Goal: Transaction & Acquisition: Book appointment/travel/reservation

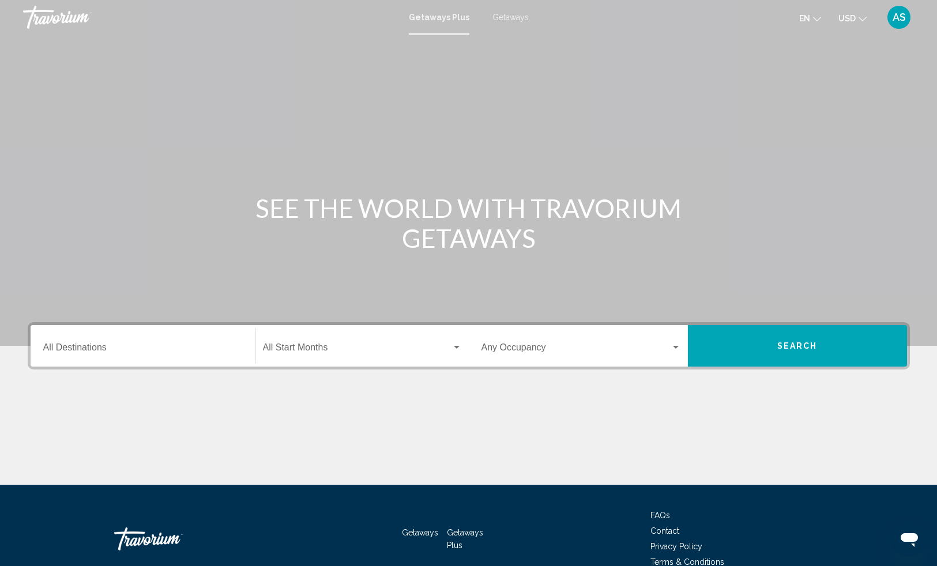
click at [74, 342] on div "Destination All Destinations" at bounding box center [143, 346] width 200 height 36
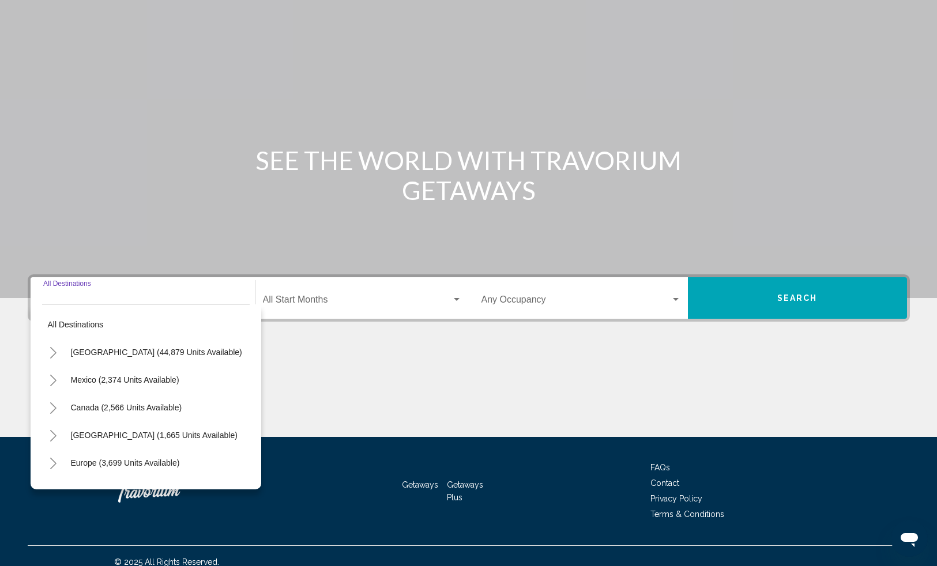
scroll to position [60, 0]
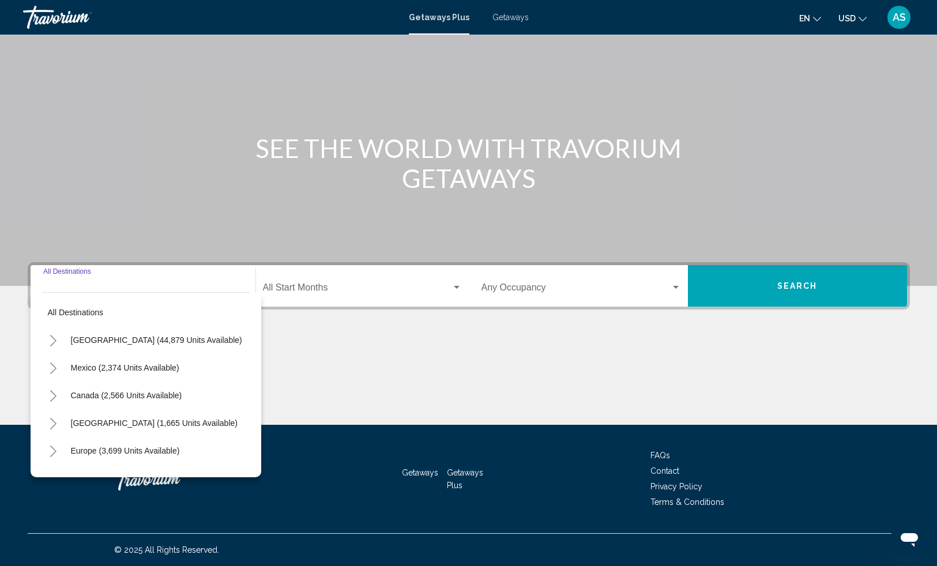
click at [58, 339] on button "Toggle United States (44,879 units available)" at bounding box center [53, 340] width 23 height 23
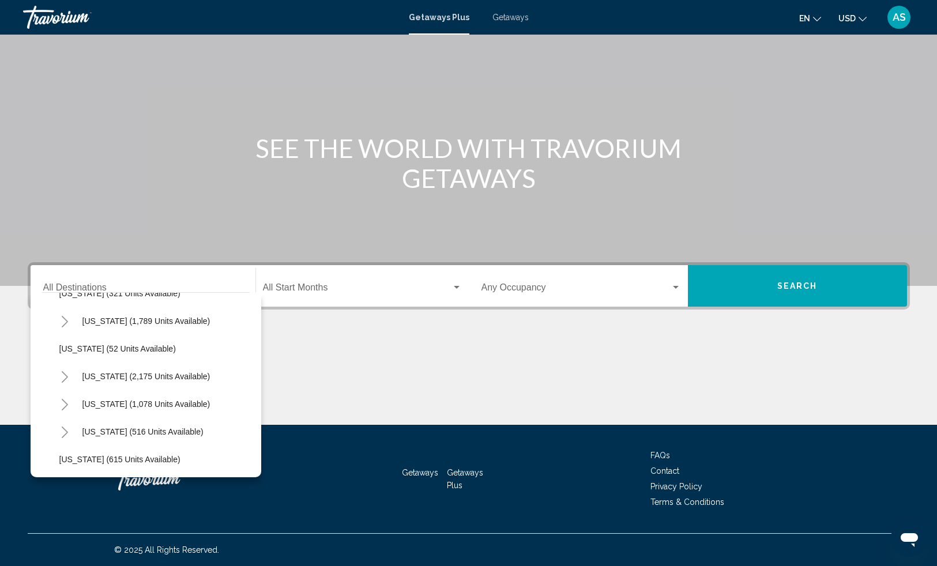
scroll to position [878, 0]
click at [111, 399] on span "[US_STATE] (516 units available)" at bounding box center [142, 403] width 121 height 9
type input "**********"
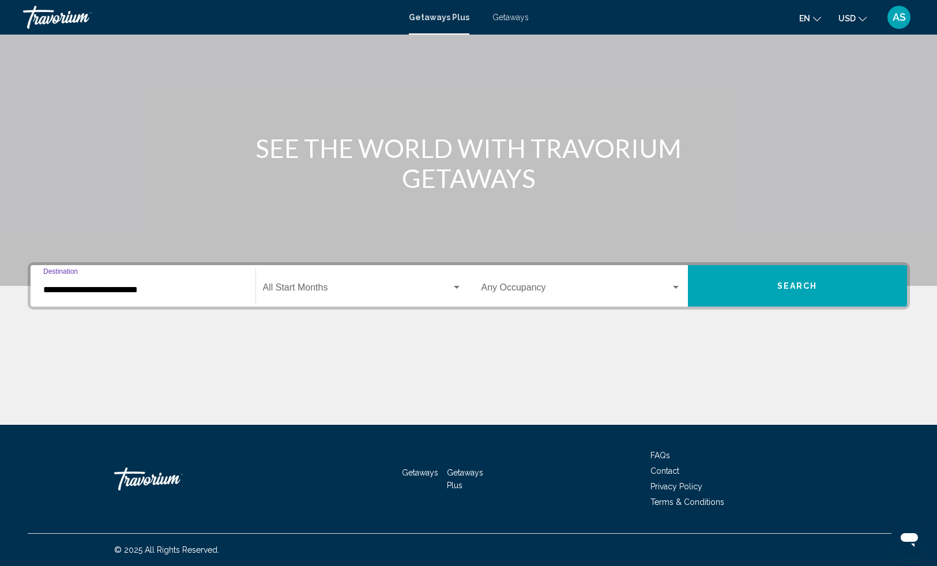
click at [740, 281] on button "Search" at bounding box center [797, 286] width 219 height 42
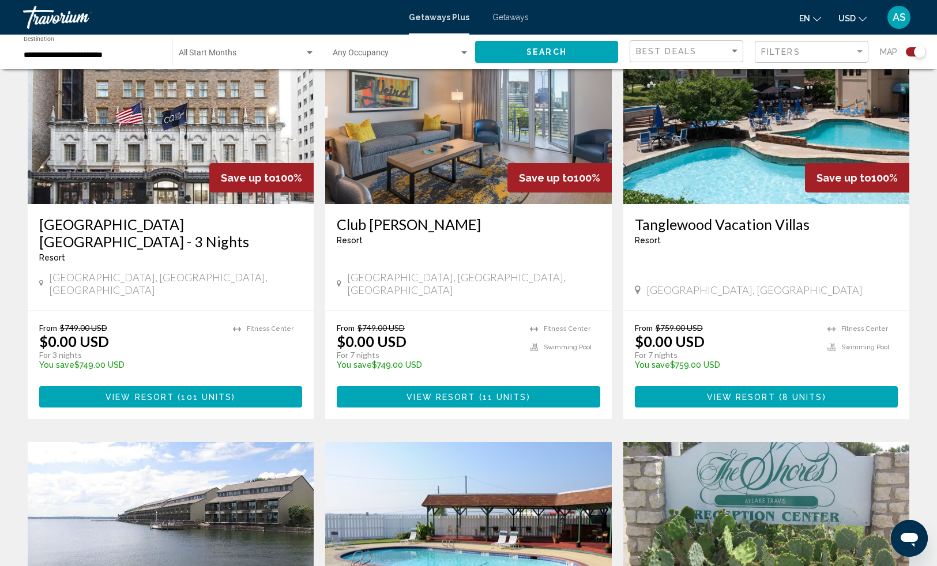
scroll to position [466, 0]
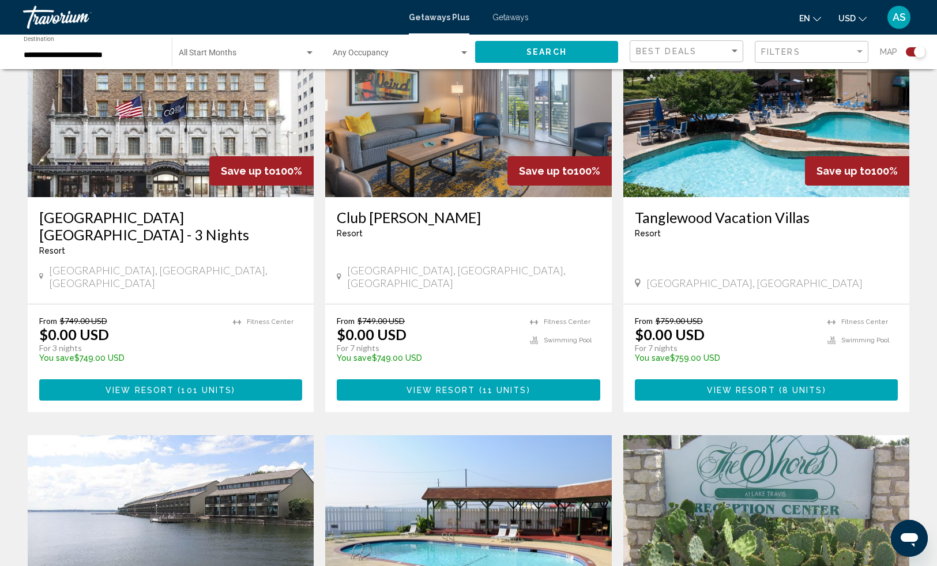
click at [706, 379] on button "View Resort ( 8 units )" at bounding box center [767, 389] width 264 height 21
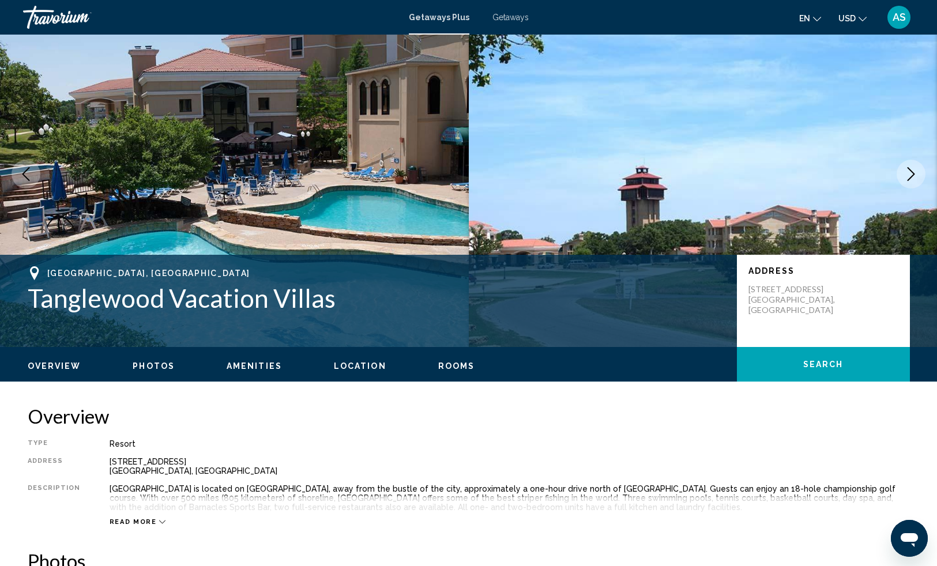
scroll to position [52, 0]
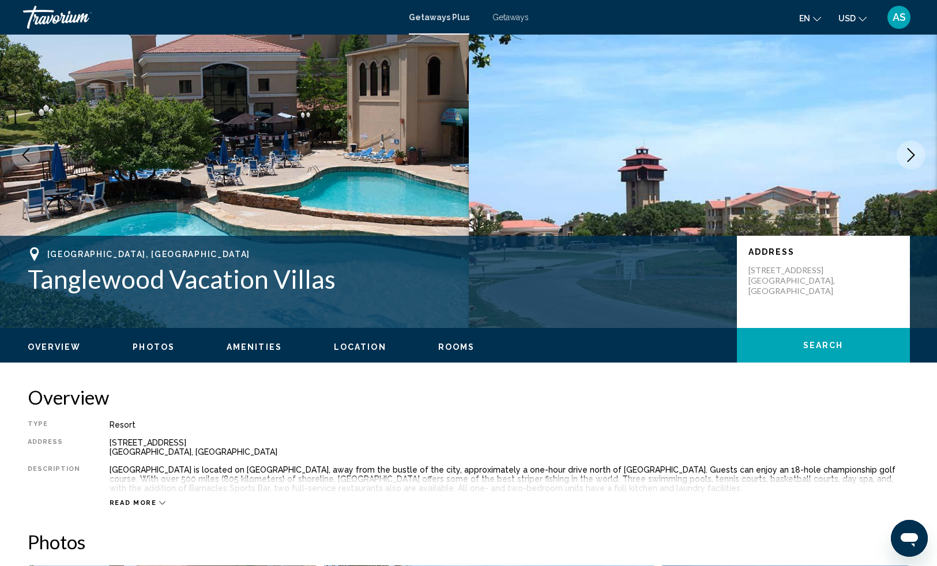
click at [903, 157] on button "Next image" at bounding box center [911, 155] width 29 height 29
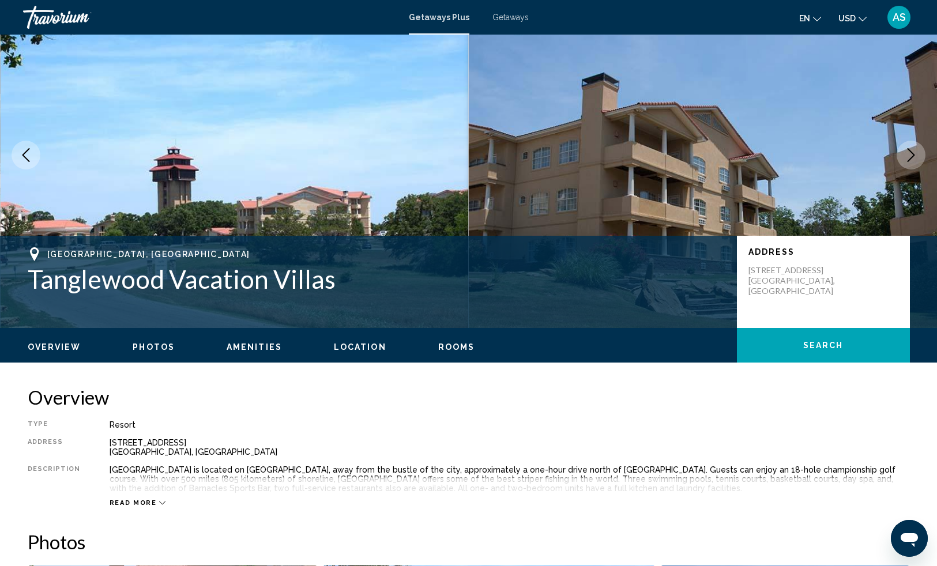
click at [904, 157] on icon "Next image" at bounding box center [911, 155] width 14 height 14
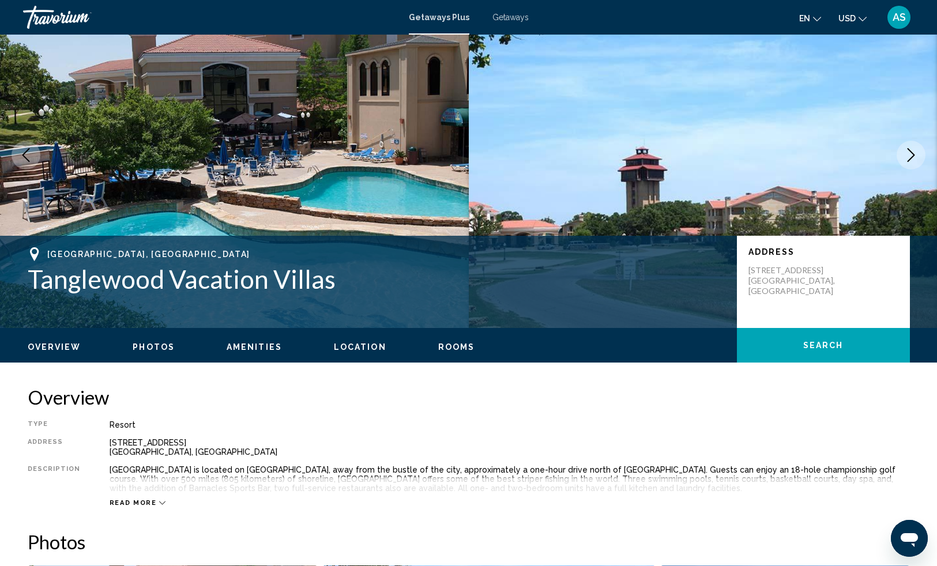
click at [904, 157] on icon "Next image" at bounding box center [911, 155] width 14 height 14
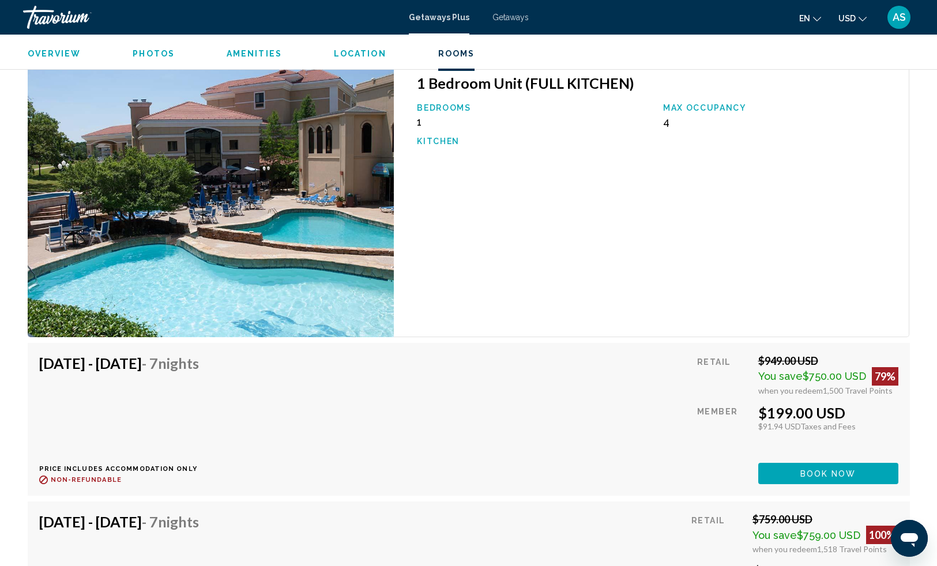
scroll to position [2909, 0]
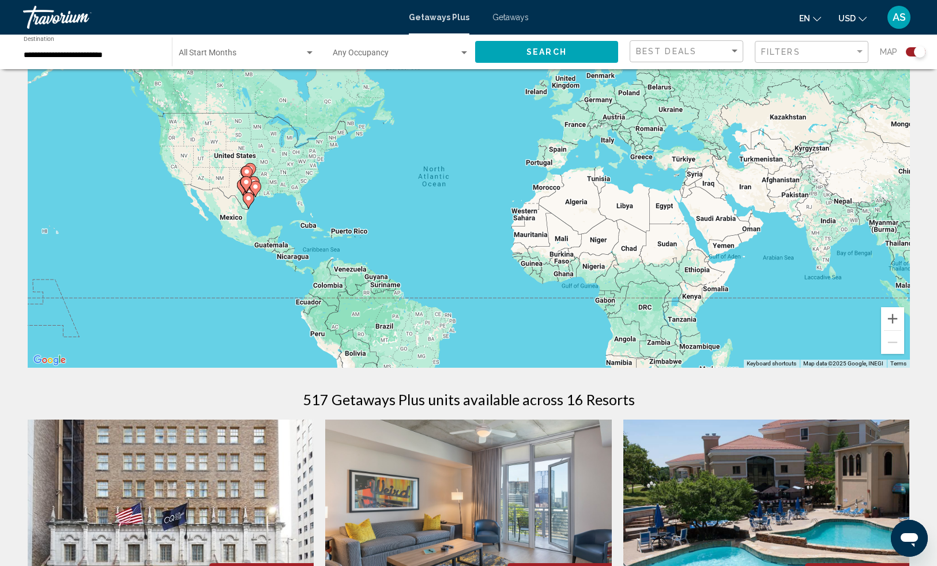
scroll to position [64, 0]
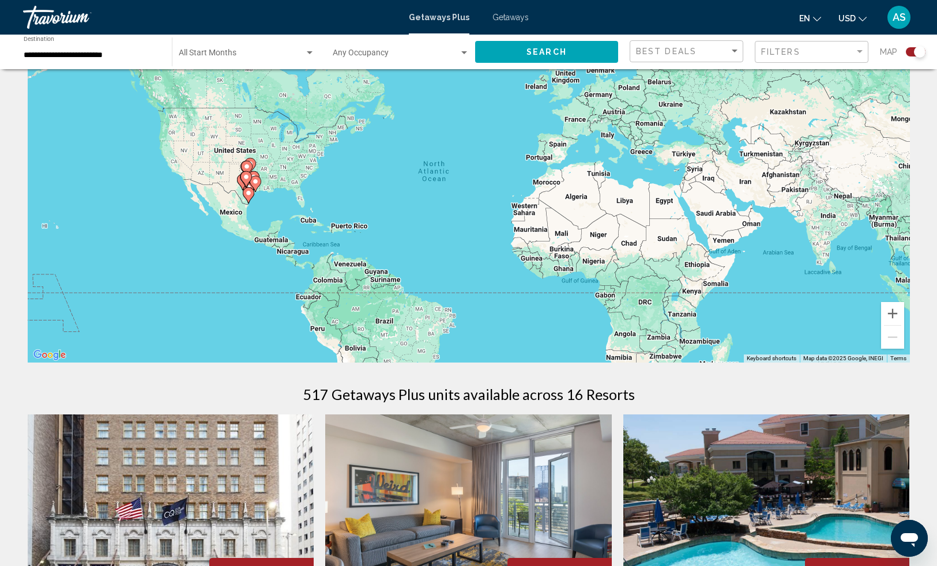
click at [394, 59] on span "Search widget" at bounding box center [396, 55] width 126 height 9
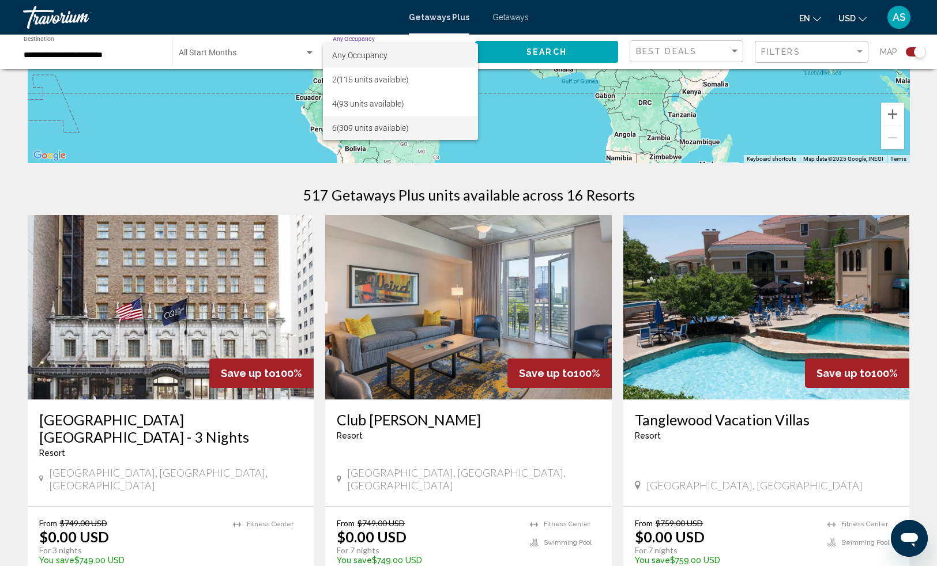
scroll to position [291, 0]
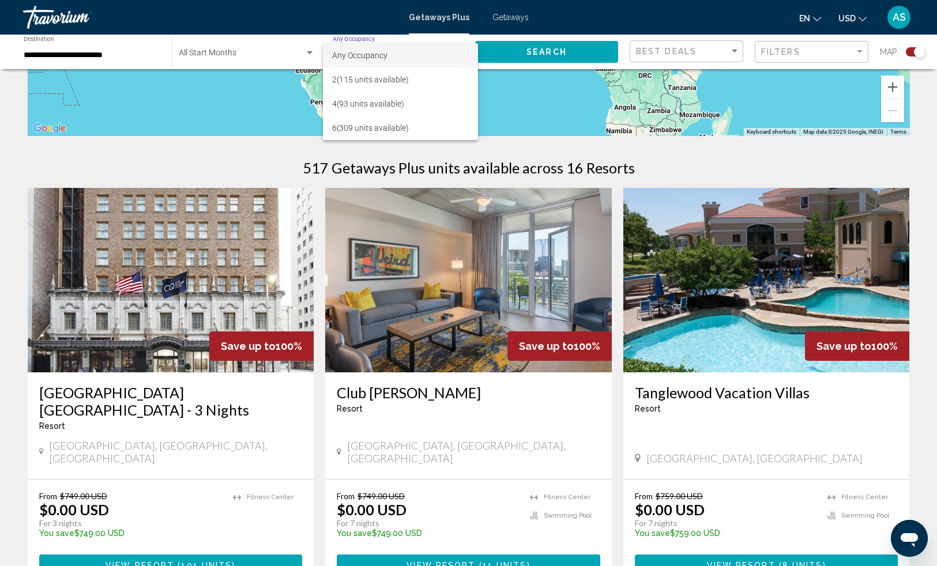
click at [281, 161] on div at bounding box center [468, 283] width 937 height 566
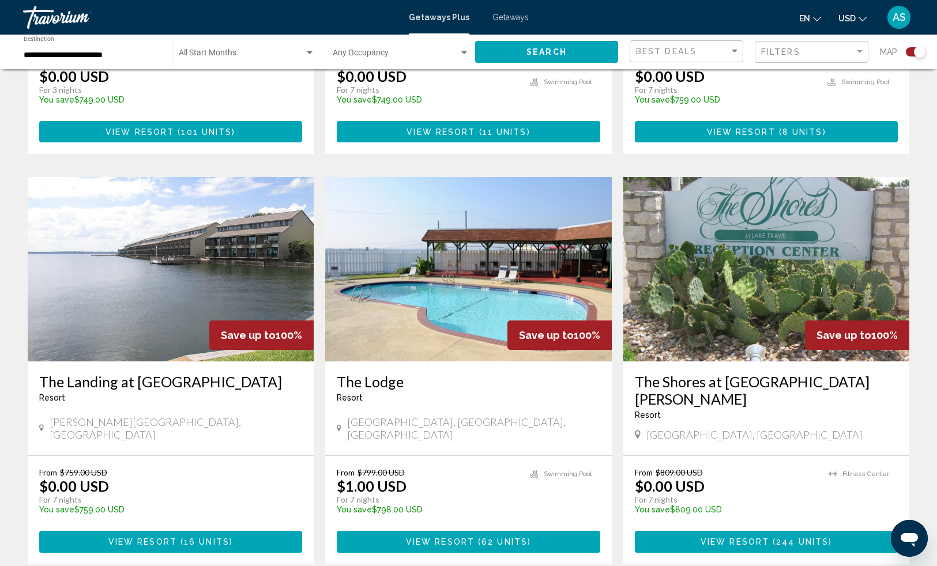
scroll to position [727, 0]
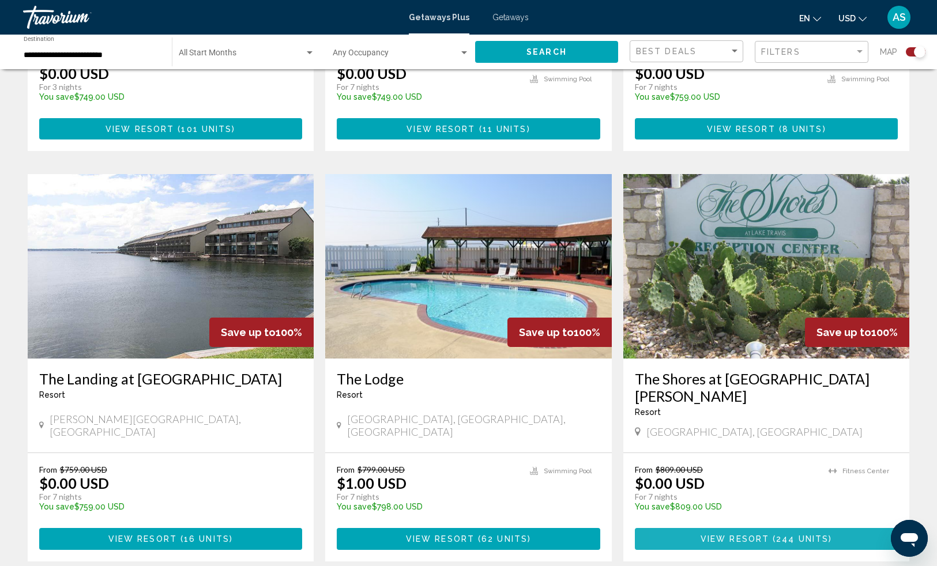
click at [699, 528] on button "View Resort ( 244 units )" at bounding box center [767, 538] width 264 height 21
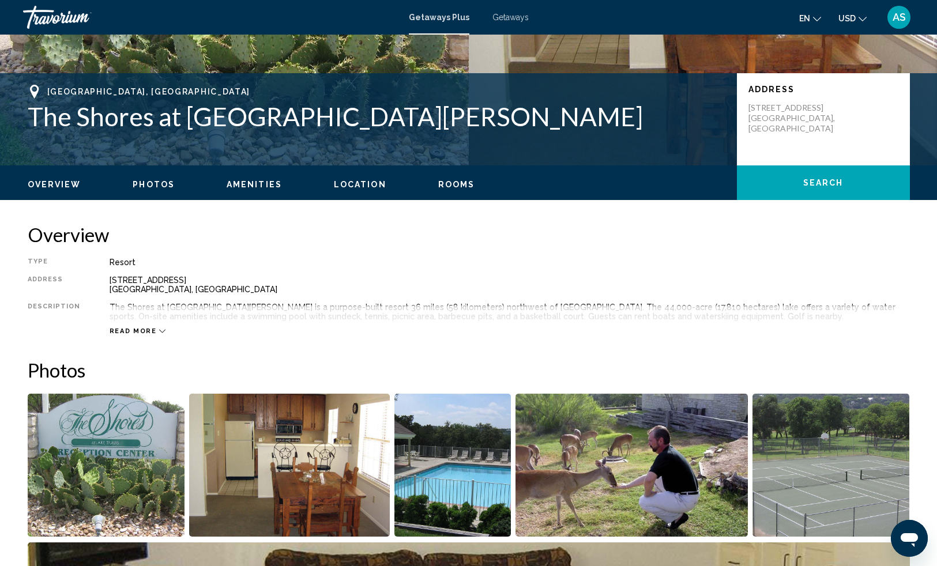
scroll to position [214, 0]
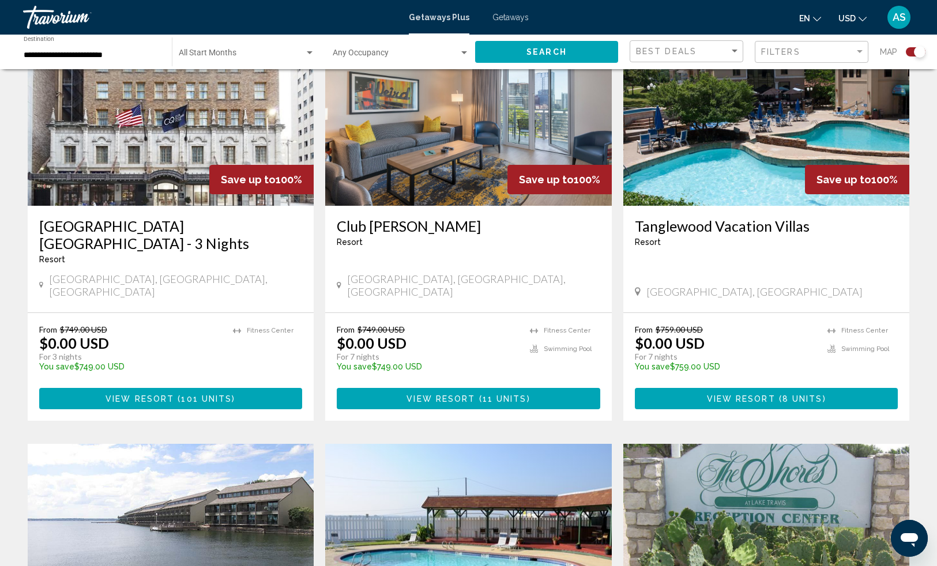
scroll to position [486, 0]
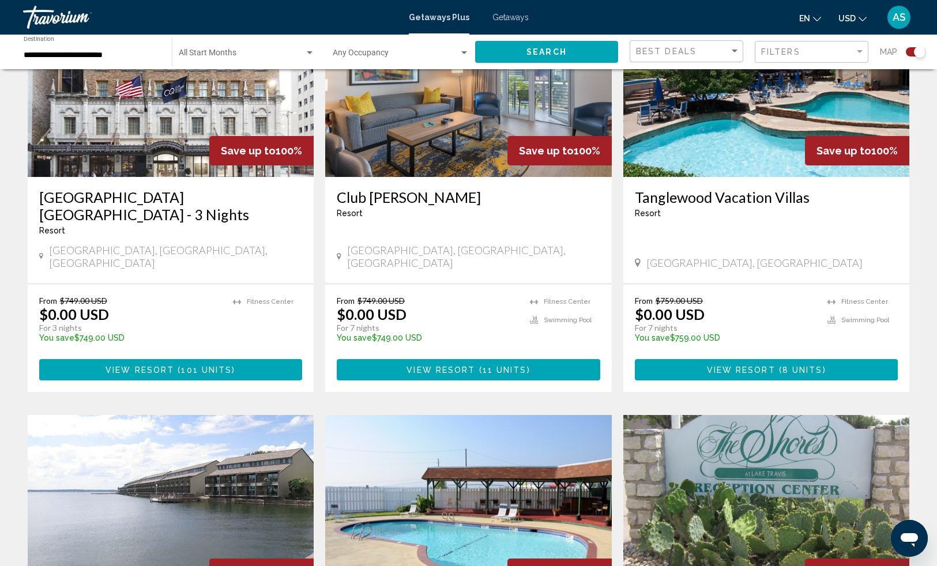
click at [404, 359] on button "View Resort ( 11 units )" at bounding box center [469, 369] width 264 height 21
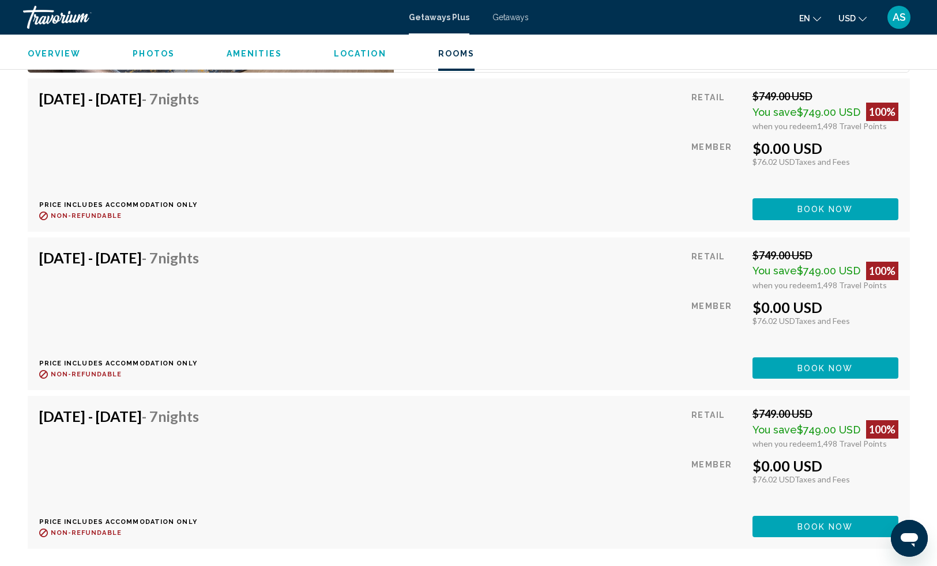
scroll to position [2465, 0]
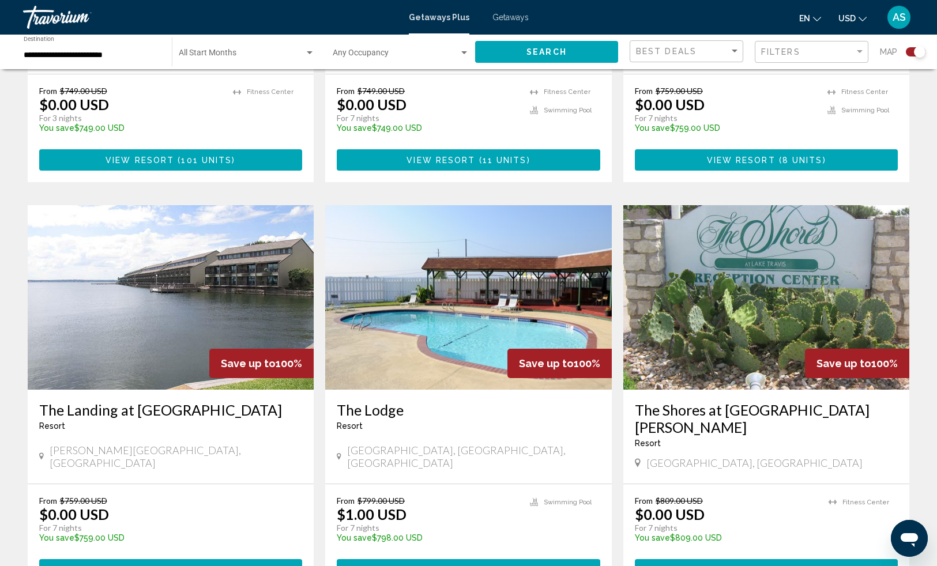
scroll to position [916, 0]
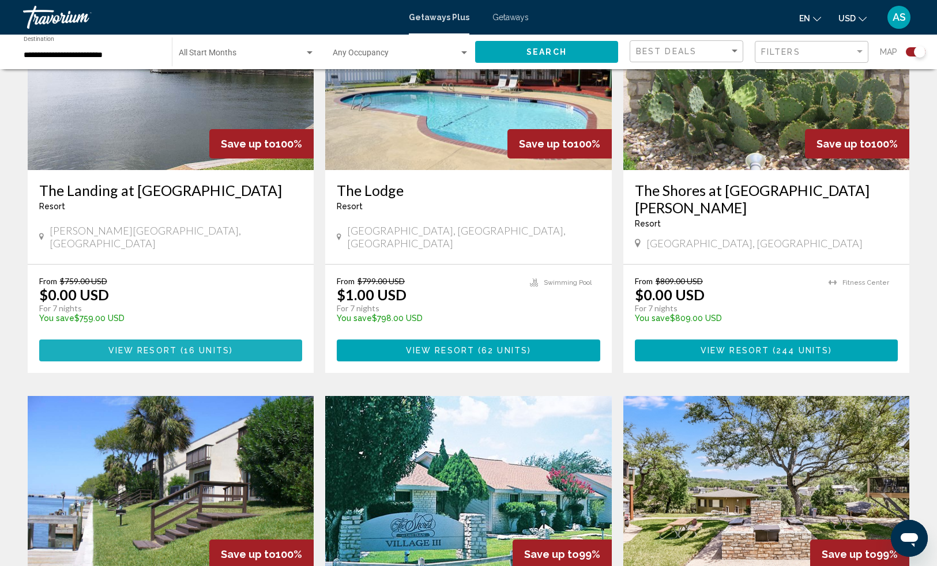
click at [210, 347] on span "16 units" at bounding box center [207, 351] width 46 height 9
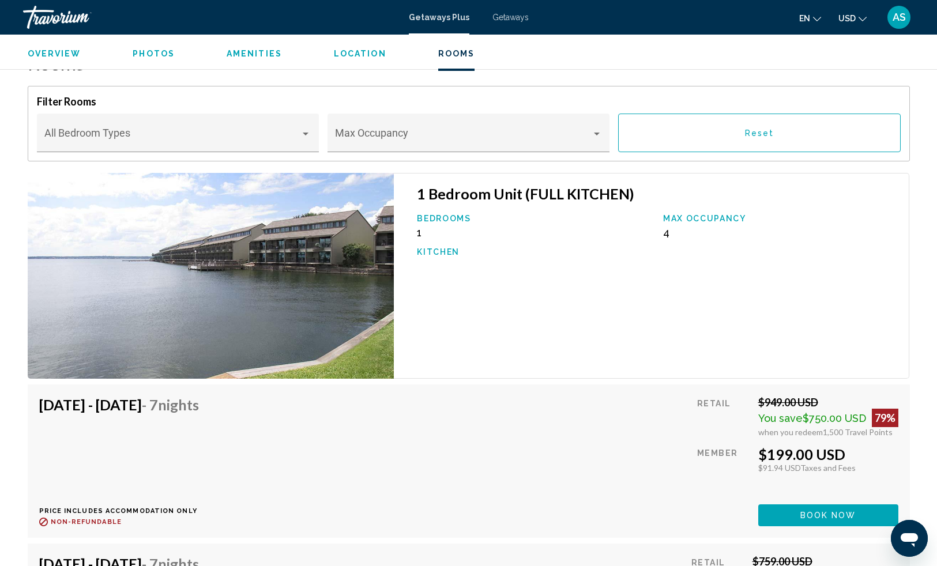
scroll to position [1653, 0]
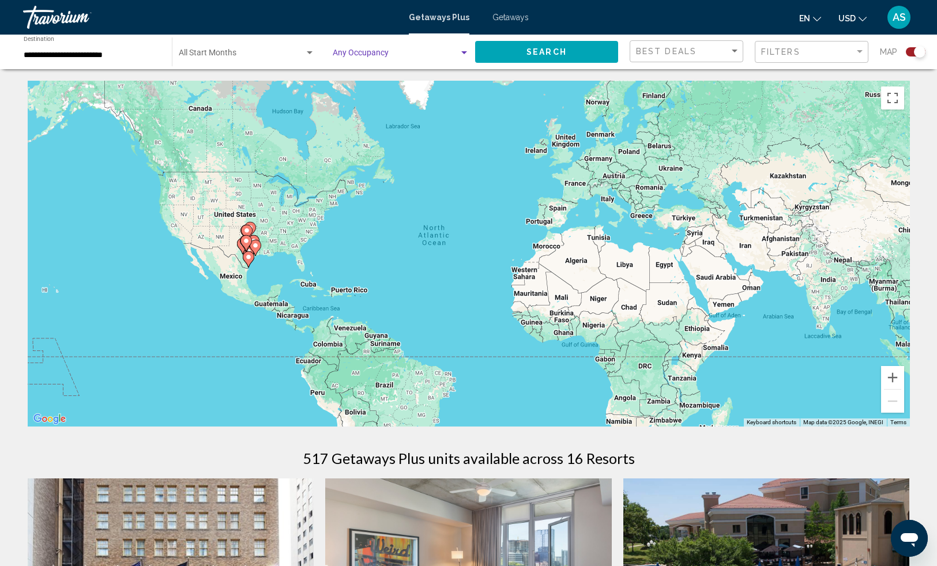
click at [465, 51] on div "Search widget" at bounding box center [464, 52] width 6 height 3
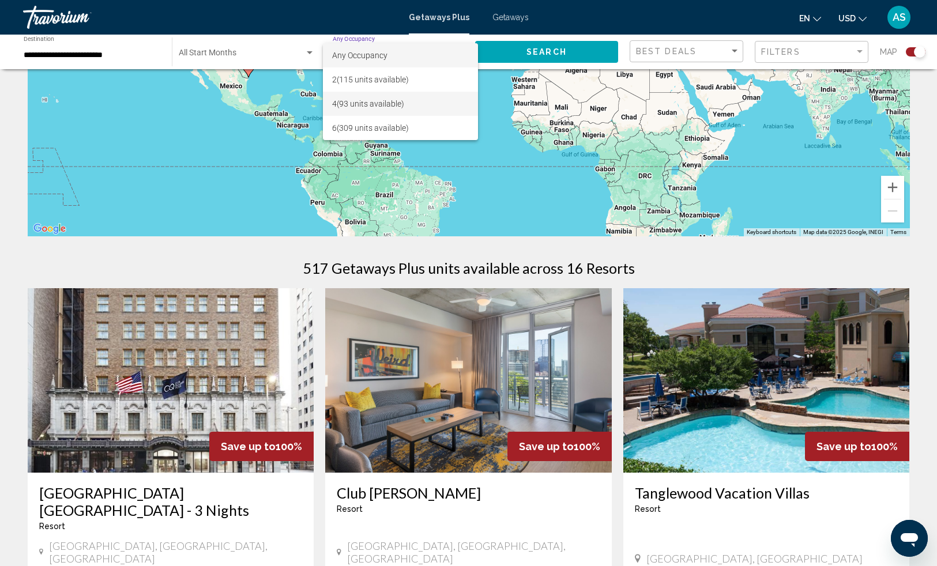
scroll to position [402, 0]
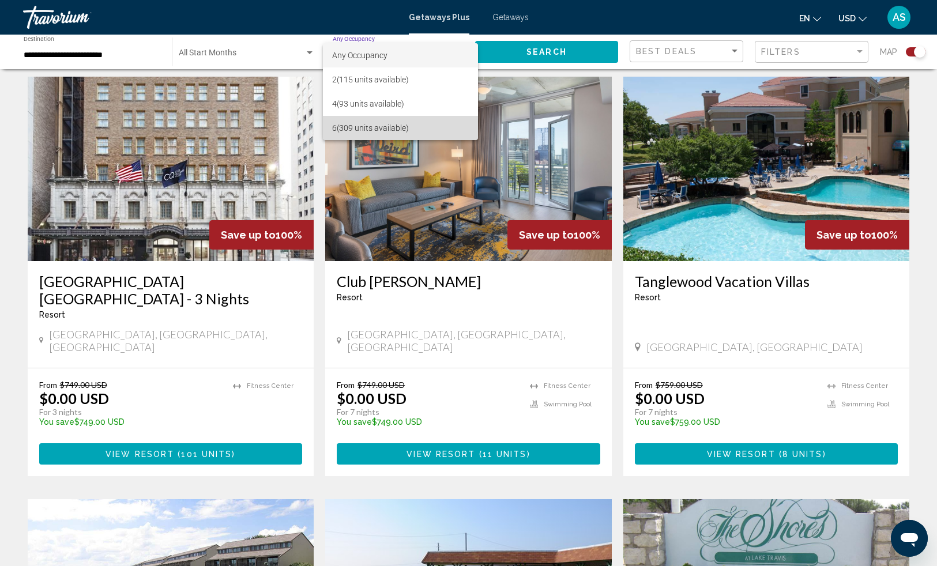
click at [435, 122] on span "6 (309 units available)" at bounding box center [400, 128] width 137 height 24
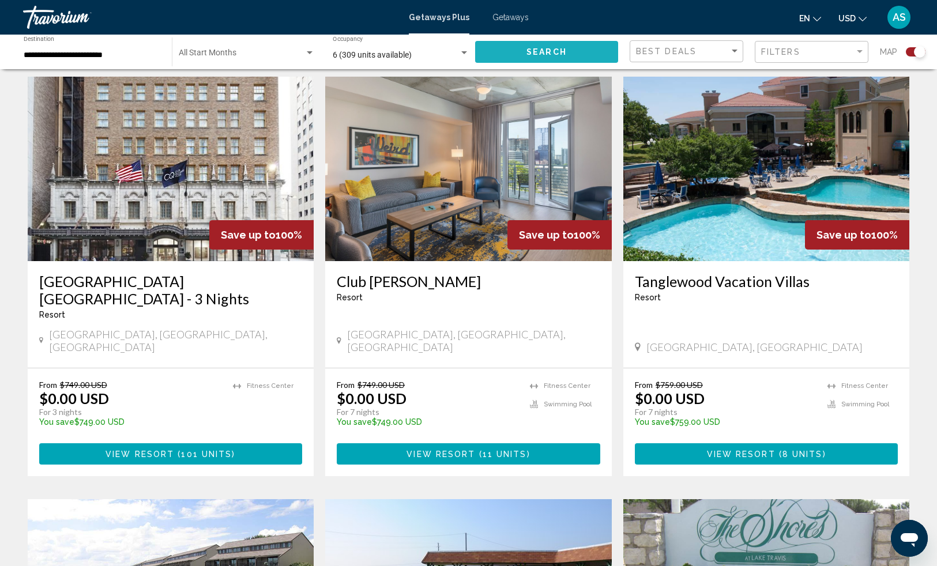
click at [537, 48] on span "Search" at bounding box center [546, 52] width 40 height 9
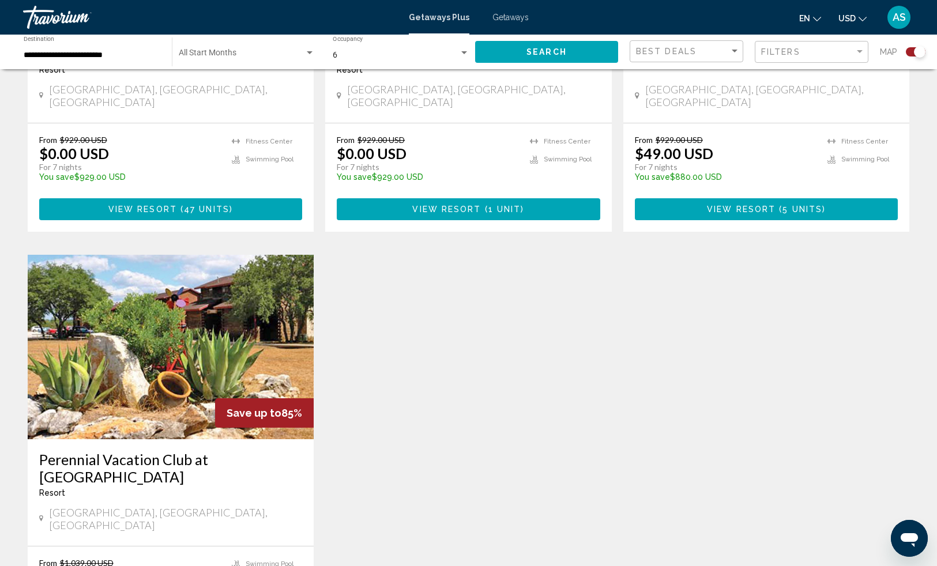
scroll to position [1081, 0]
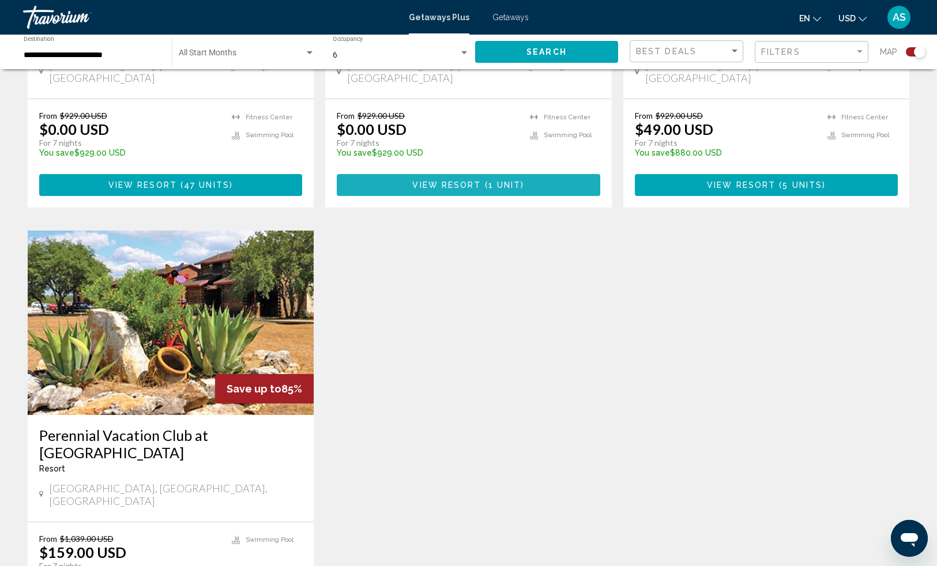
click at [458, 181] on span "View Resort" at bounding box center [446, 185] width 69 height 9
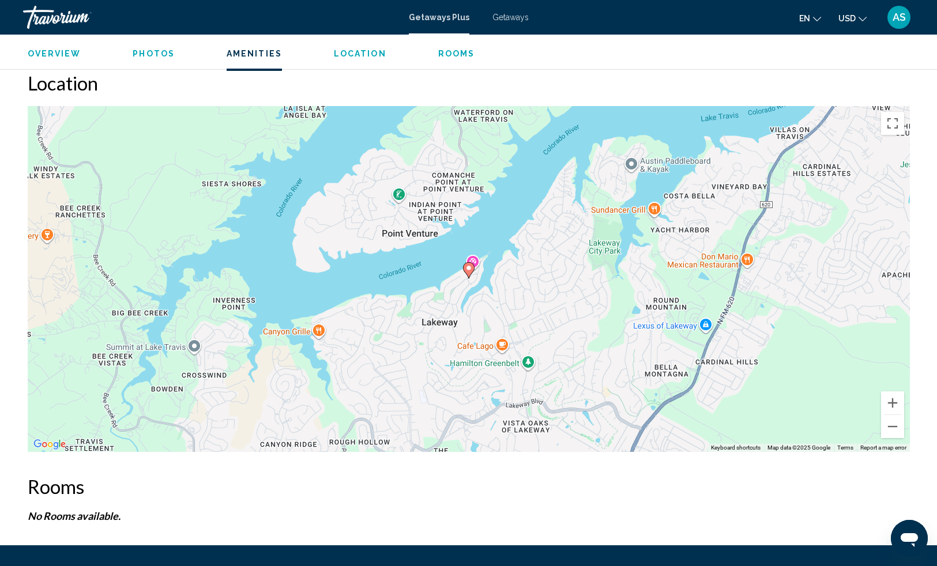
scroll to position [1605, 0]
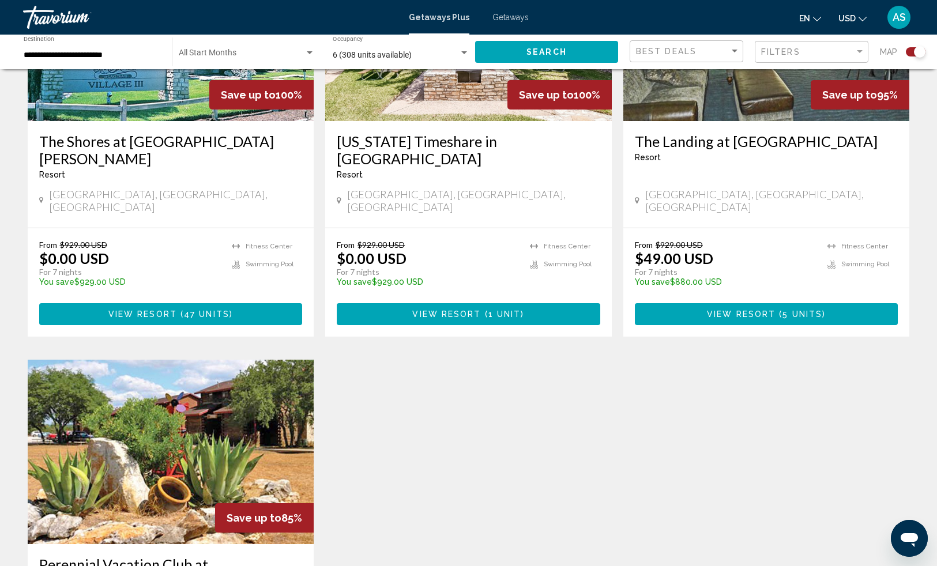
scroll to position [951, 0]
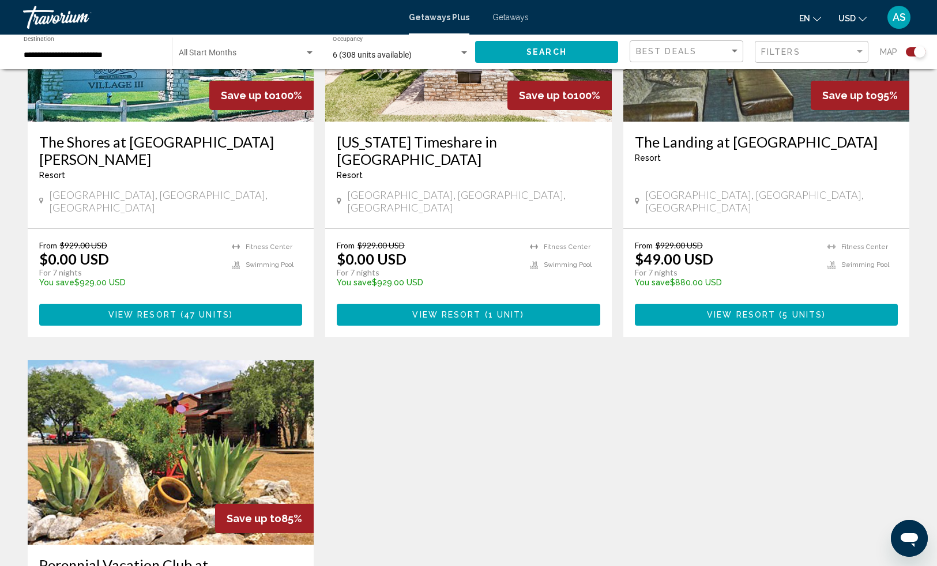
click at [114, 556] on h3 "Perennial Vacation Club at [GEOGRAPHIC_DATA]" at bounding box center [171, 573] width 264 height 35
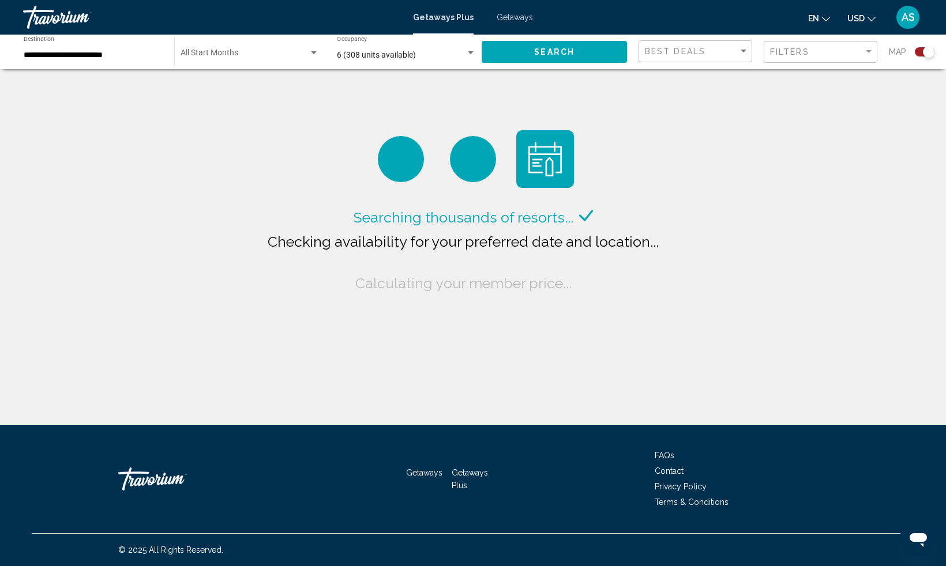
click at [498, 16] on span "Getaways" at bounding box center [514, 17] width 36 height 9
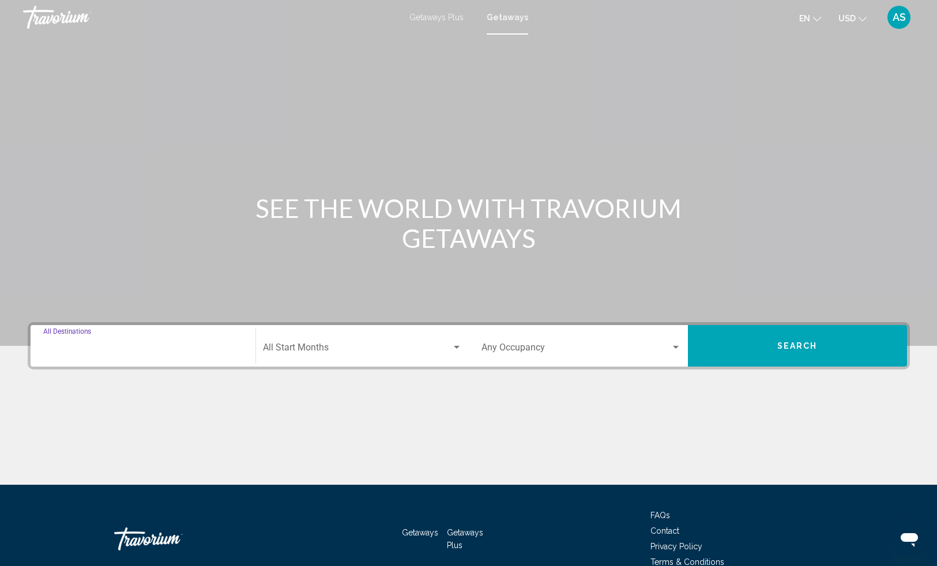
click at [211, 348] on input "Destination All Destinations" at bounding box center [143, 350] width 200 height 10
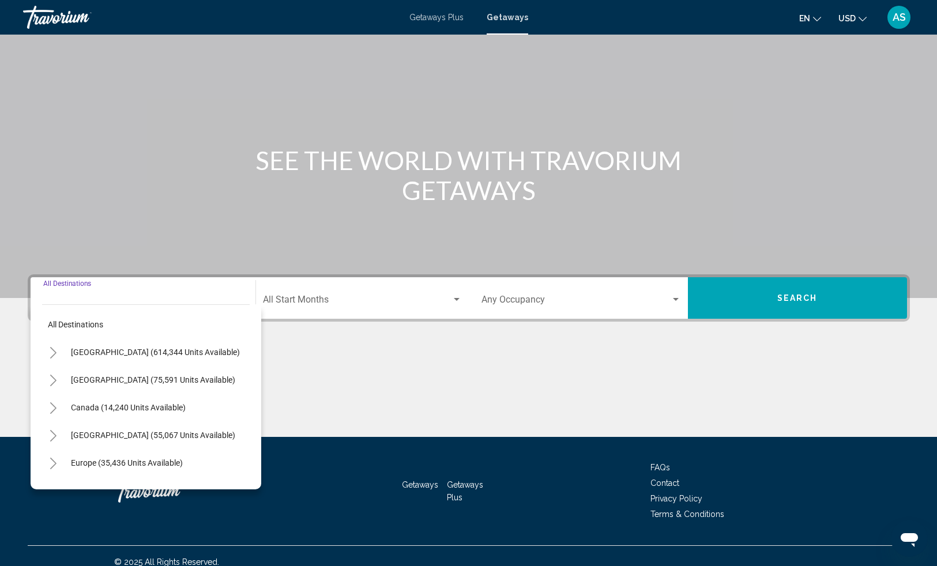
scroll to position [60, 0]
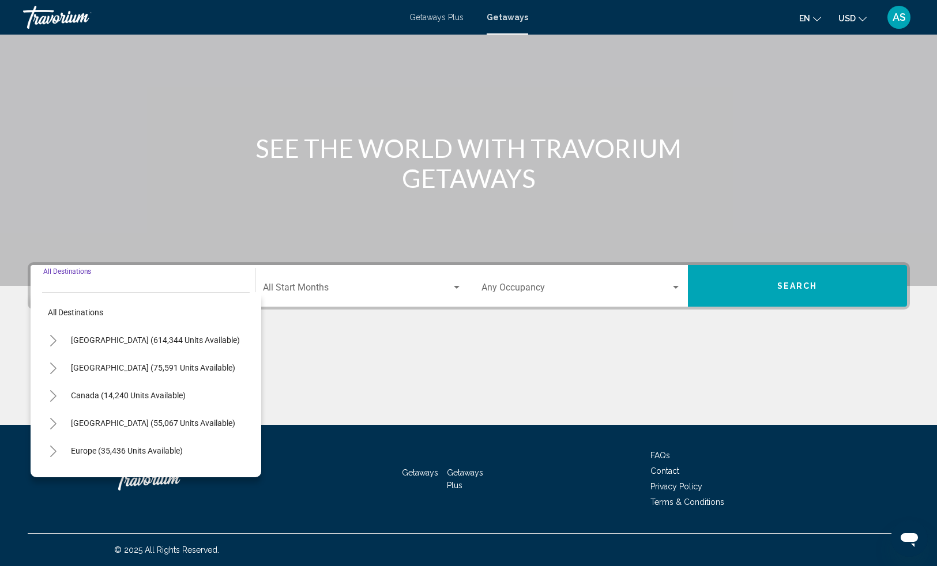
click at [55, 340] on icon "Toggle United States (614,344 units available)" at bounding box center [53, 341] width 6 height 12
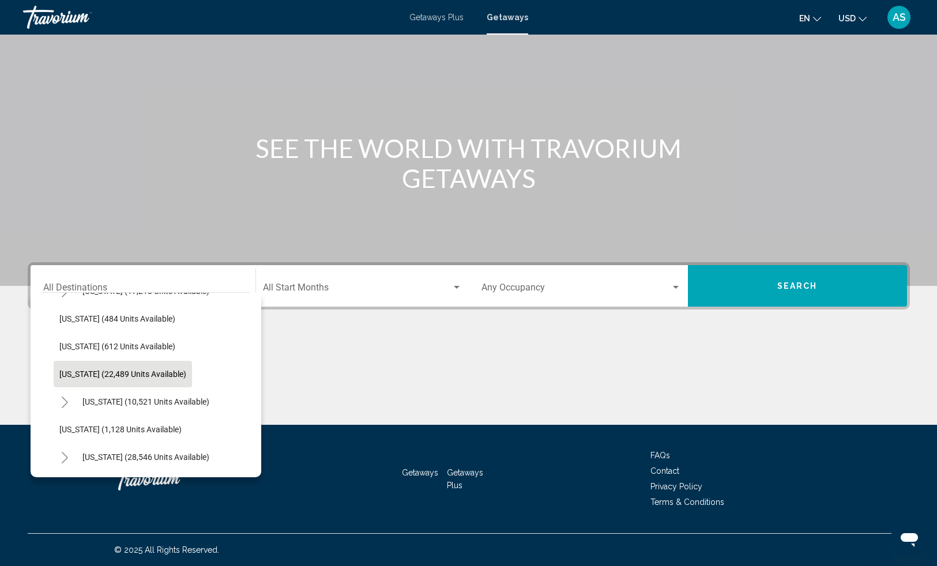
scroll to position [859, 0]
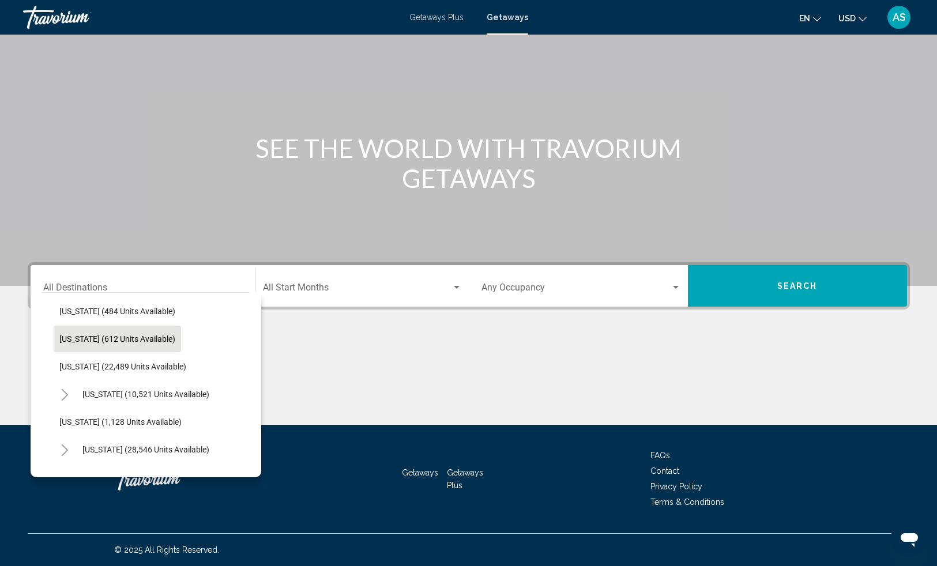
click at [136, 340] on span "[US_STATE] (612 units available)" at bounding box center [117, 338] width 116 height 9
type input "**********"
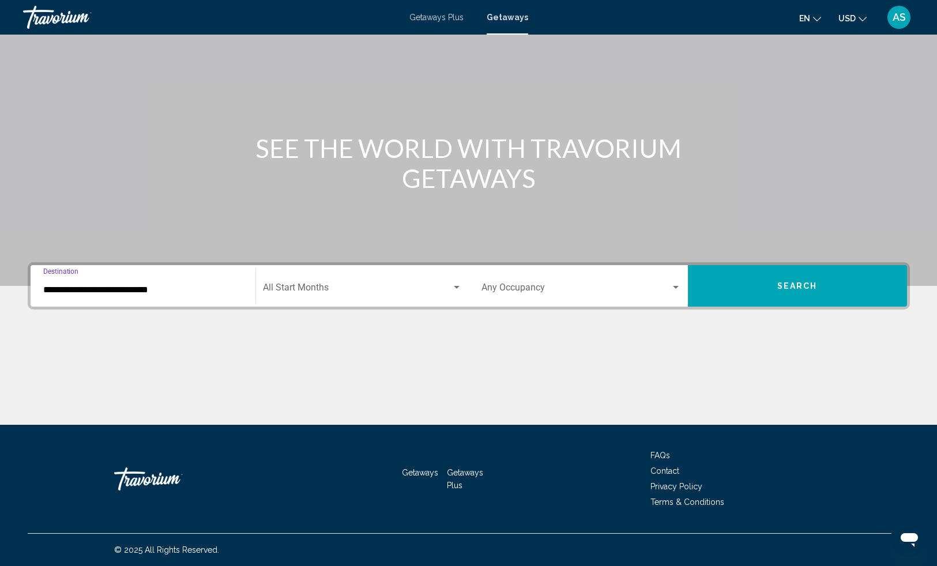
click at [675, 289] on div "Search widget" at bounding box center [676, 287] width 10 height 9
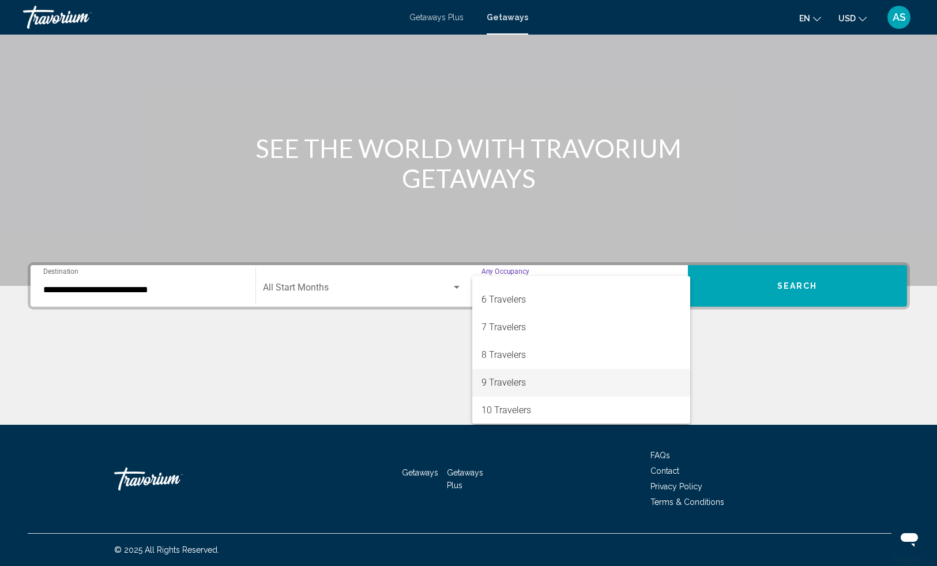
scroll to position [129, 0]
click at [536, 356] on span "8 Travelers" at bounding box center [581, 355] width 200 height 28
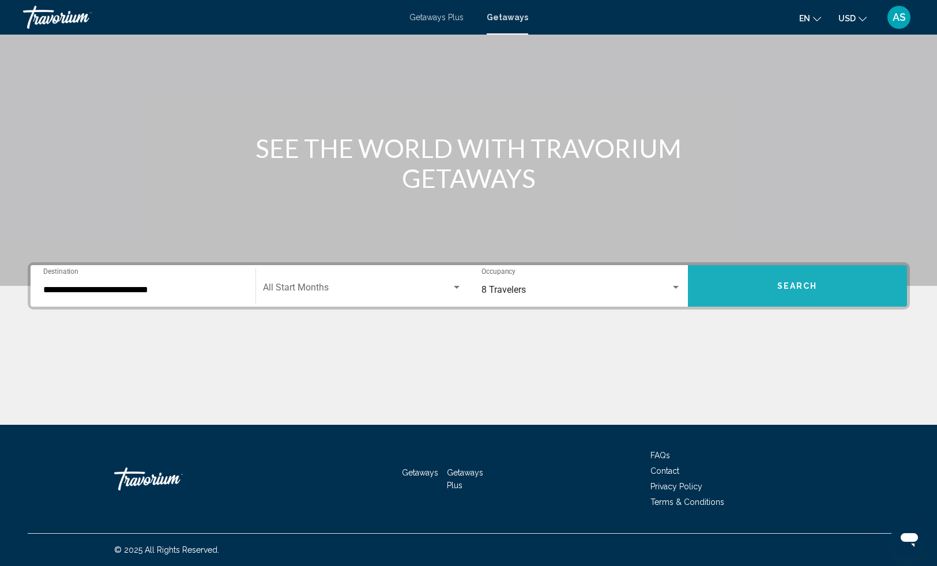
click at [760, 288] on button "Search" at bounding box center [797, 286] width 219 height 42
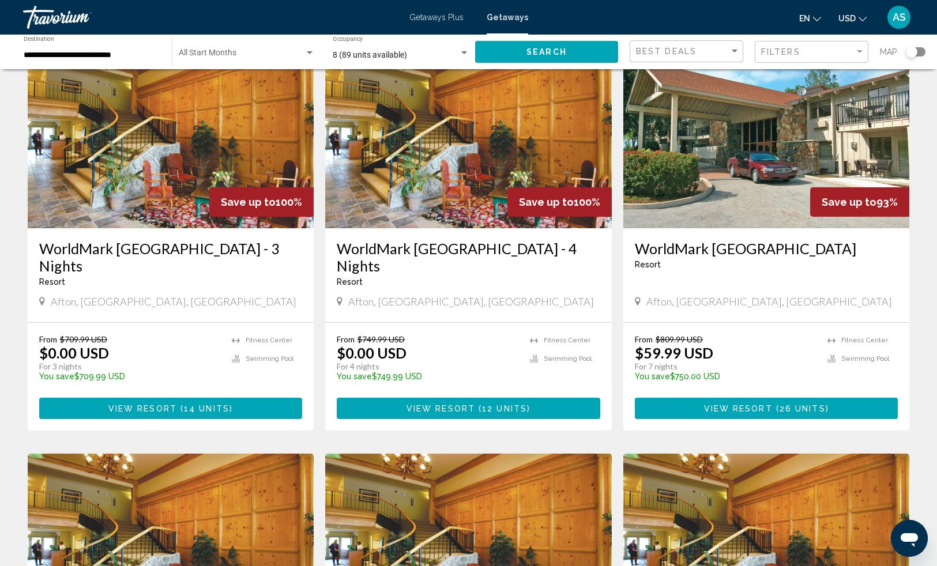
scroll to position [63, 0]
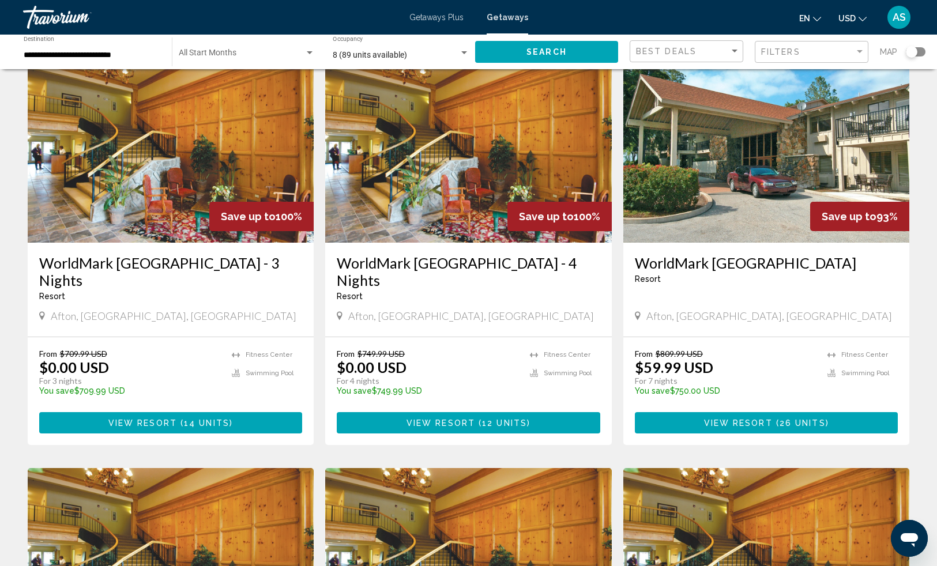
click at [705, 419] on span "View Resort" at bounding box center [738, 423] width 69 height 9
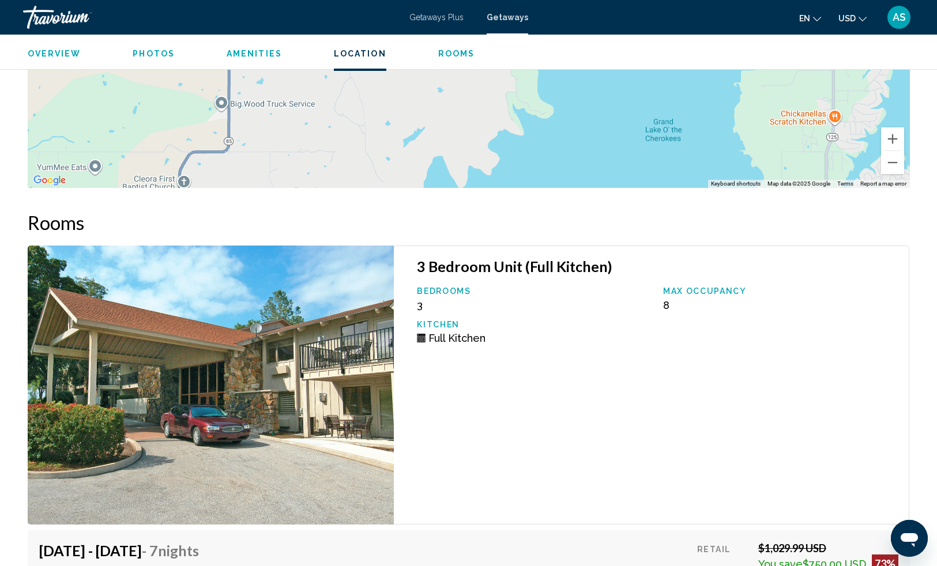
scroll to position [1567, 0]
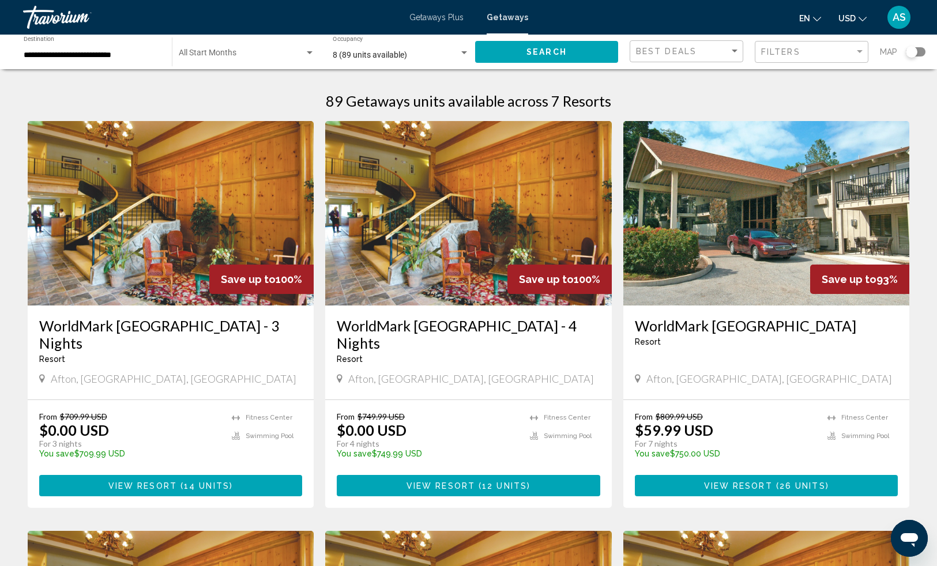
click at [464, 52] on div "Search widget" at bounding box center [464, 52] width 6 height 3
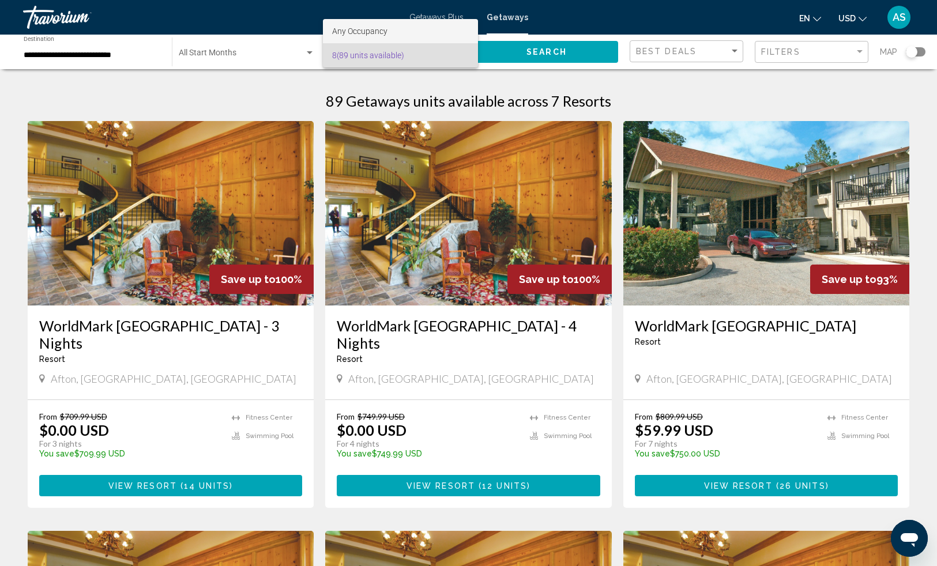
click at [443, 30] on span "Any Occupancy" at bounding box center [400, 31] width 137 height 24
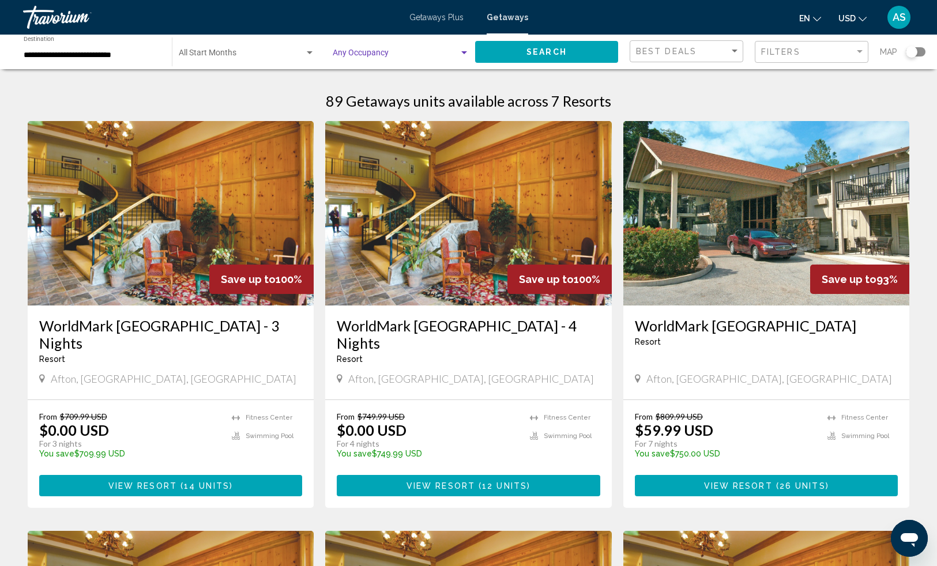
click at [517, 55] on button "Search" at bounding box center [546, 51] width 143 height 21
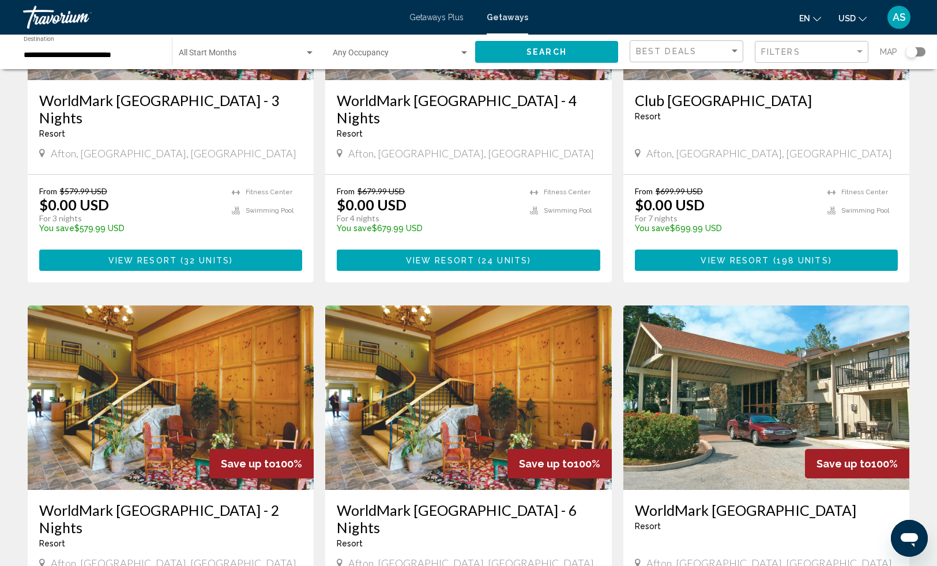
scroll to position [444, 0]
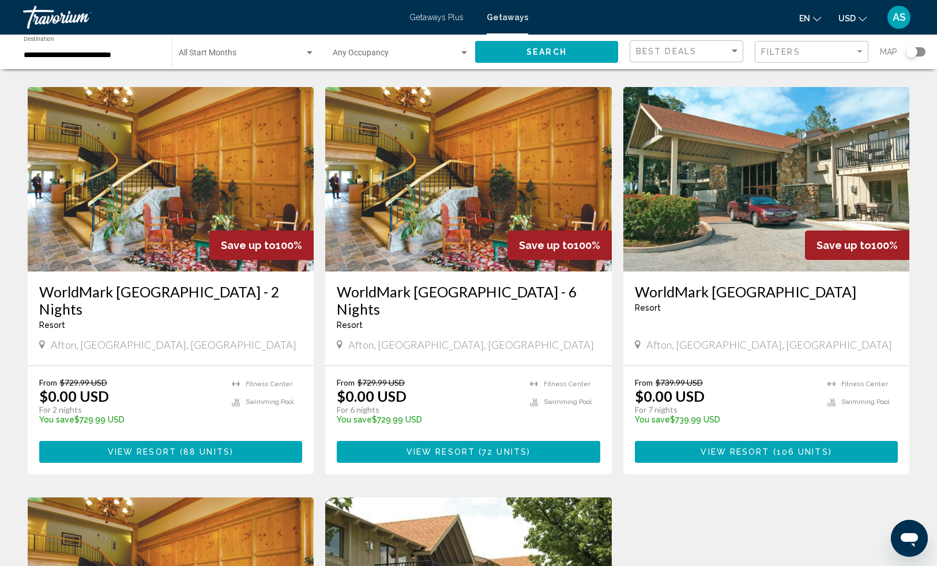
click at [689, 441] on button "View Resort ( 106 units )" at bounding box center [767, 451] width 264 height 21
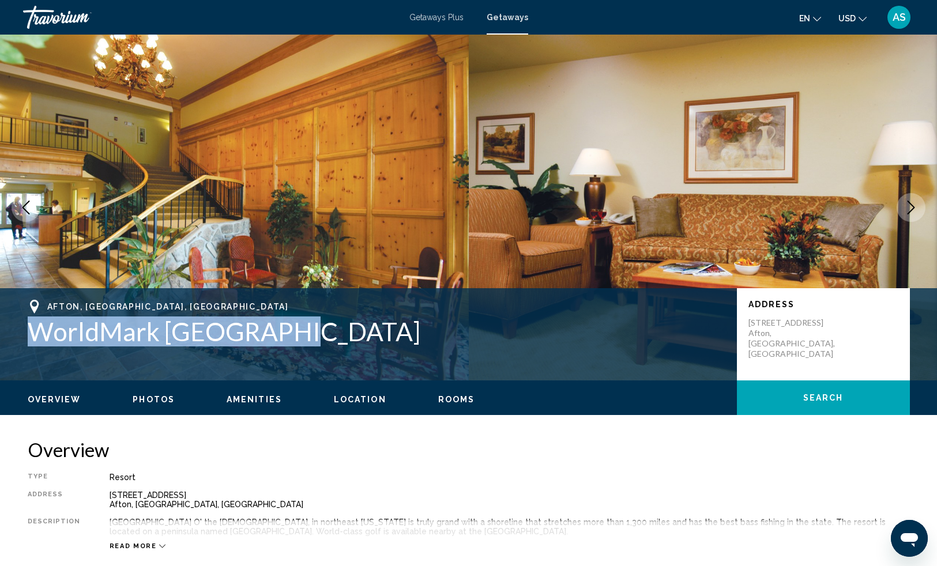
drag, startPoint x: 300, startPoint y: 333, endPoint x: 23, endPoint y: 324, distance: 277.5
click at [23, 324] on div "[GEOGRAPHIC_DATA], [GEOGRAPHIC_DATA], [GEOGRAPHIC_DATA] WorldMark [GEOGRAPHIC_D…" at bounding box center [469, 334] width 928 height 69
copy h1 "WorldMark [GEOGRAPHIC_DATA]"
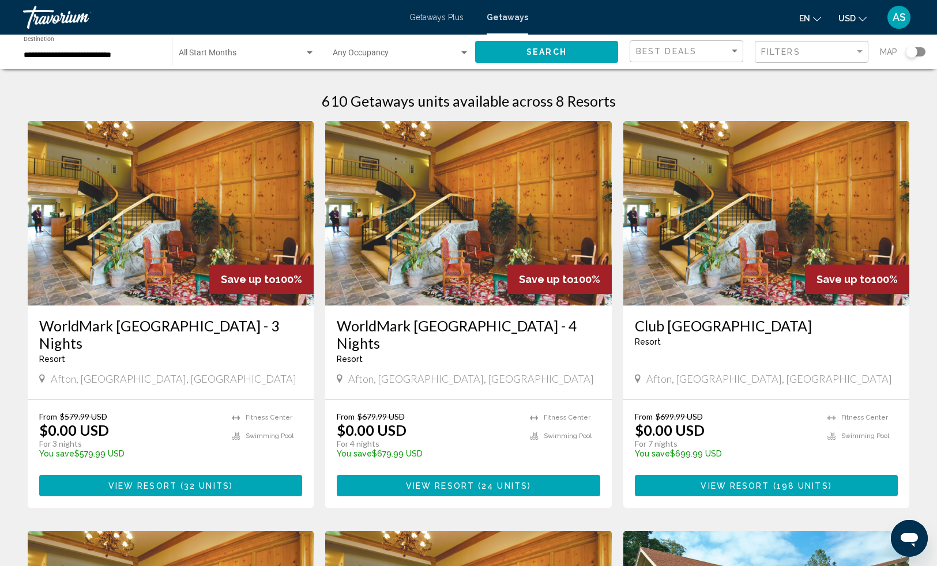
click at [105, 48] on div "**********" at bounding box center [92, 52] width 137 height 32
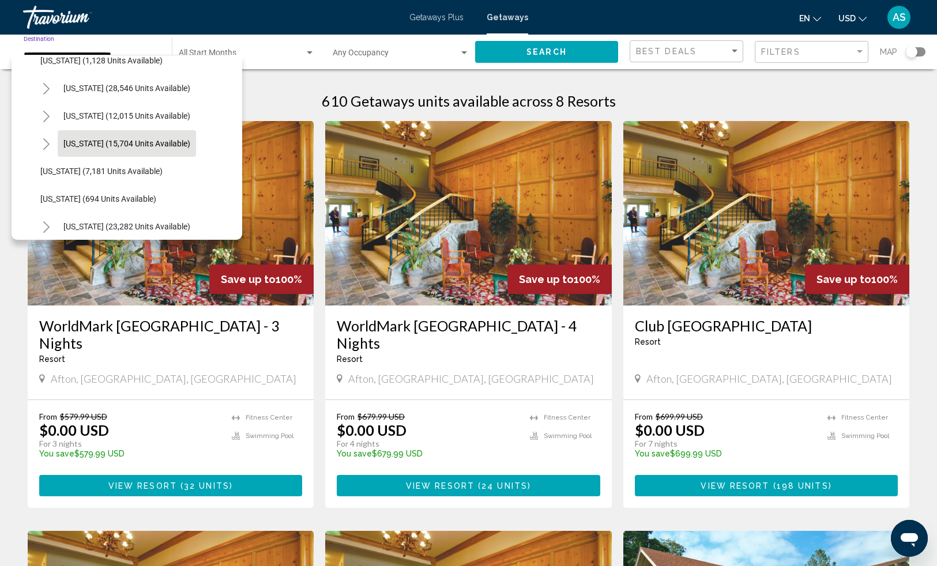
scroll to position [985, 0]
click at [126, 143] on span "[US_STATE] (15,704 units available)" at bounding box center [126, 141] width 127 height 9
type input "**********"
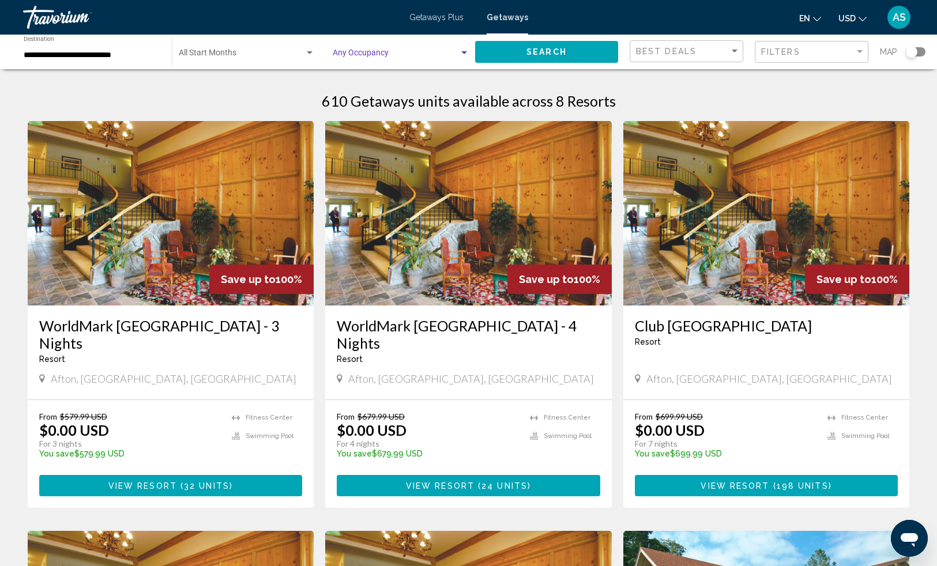
click at [462, 52] on div "Search widget" at bounding box center [464, 52] width 6 height 3
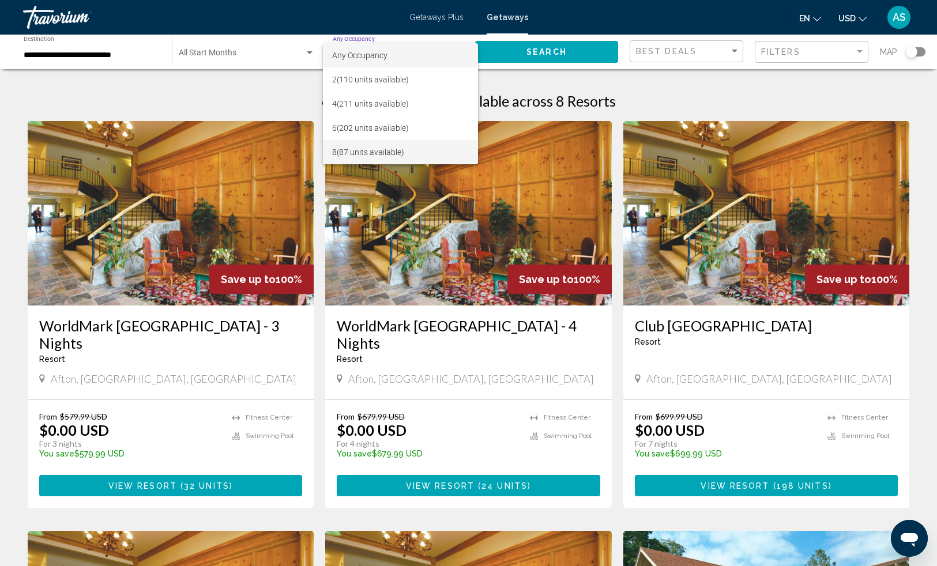
click at [400, 151] on span "8 (87 units available)" at bounding box center [400, 152] width 137 height 24
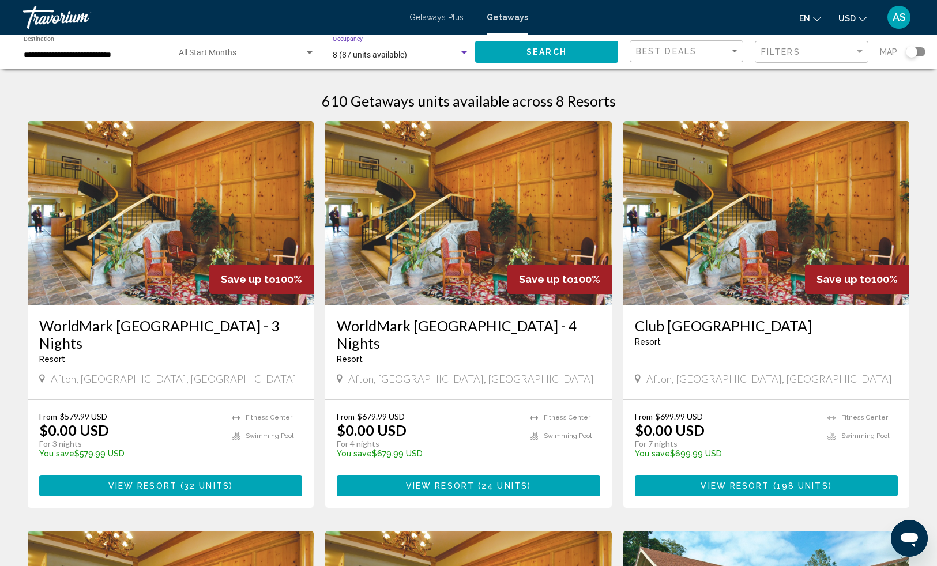
click at [492, 54] on button "Search" at bounding box center [546, 51] width 143 height 21
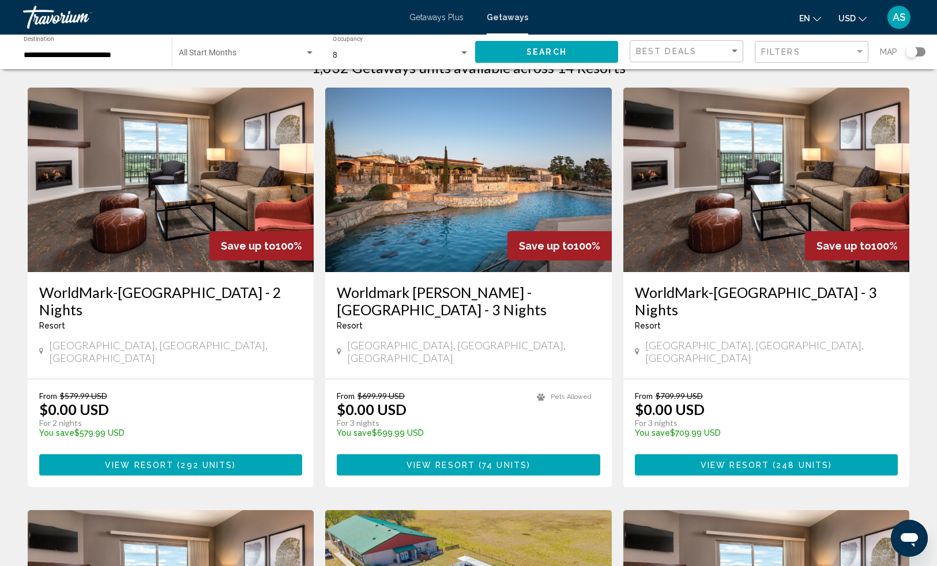
scroll to position [55, 0]
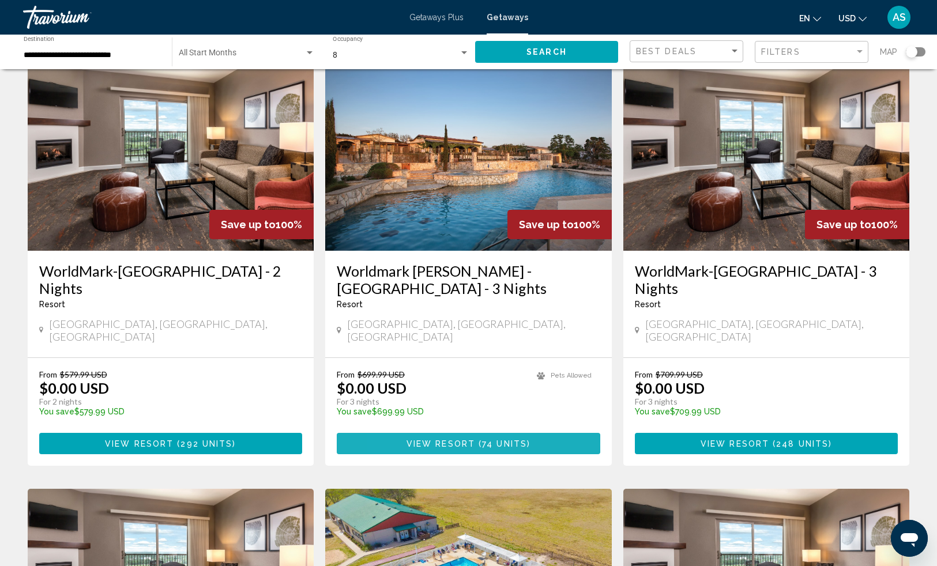
click at [410, 439] on span "View Resort" at bounding box center [441, 443] width 69 height 9
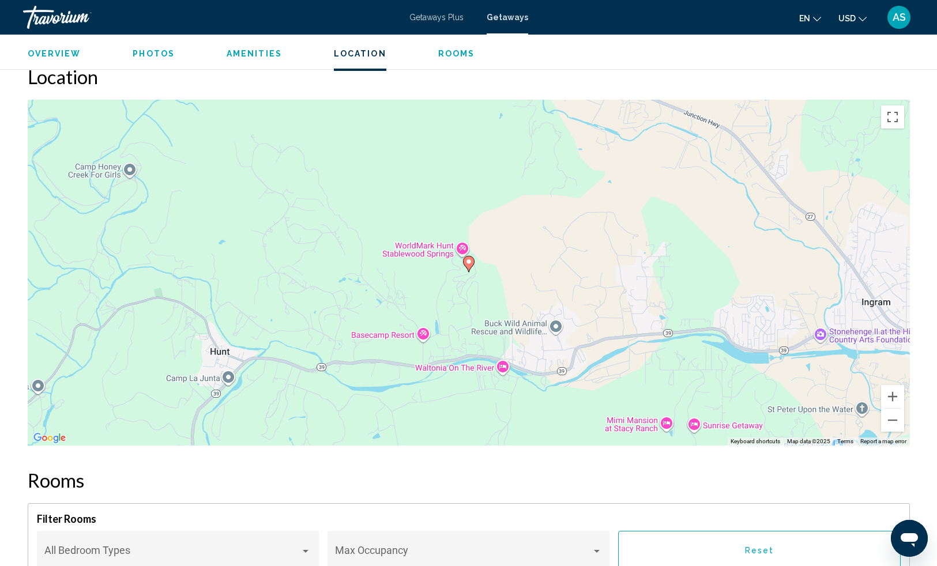
scroll to position [1311, 0]
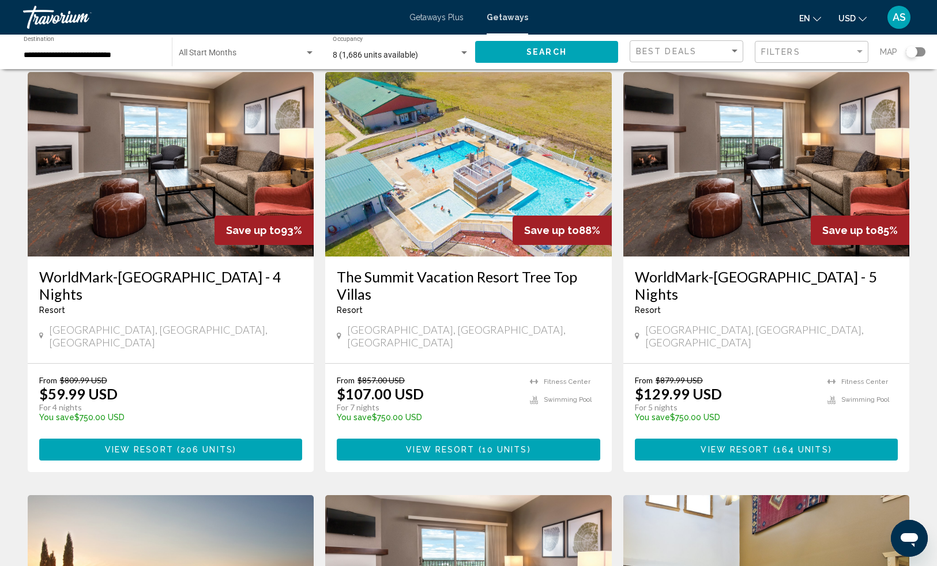
scroll to position [476, 0]
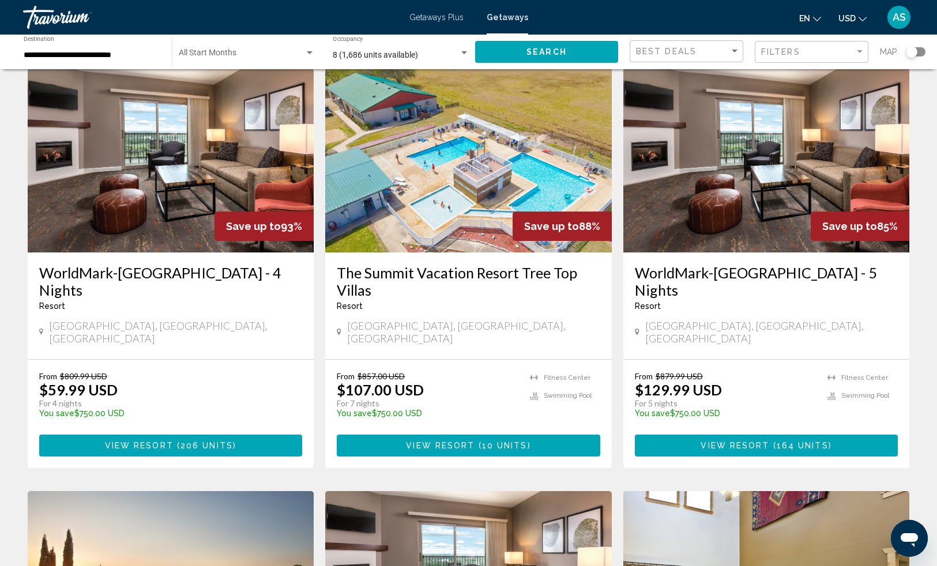
click at [442, 398] on p "For 7 nights" at bounding box center [428, 403] width 182 height 10
click at [441, 435] on button "View Resort ( 10 units )" at bounding box center [469, 445] width 264 height 21
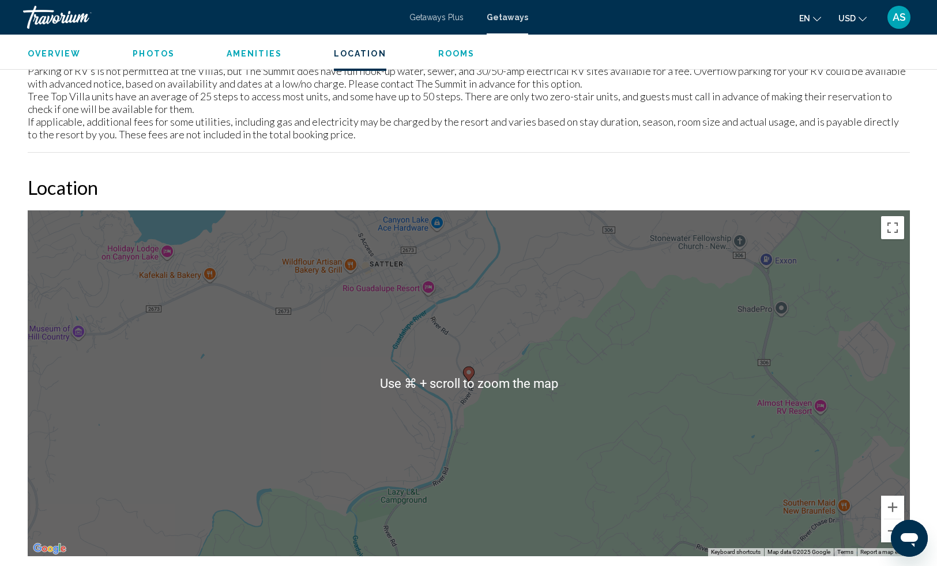
scroll to position [1309, 0]
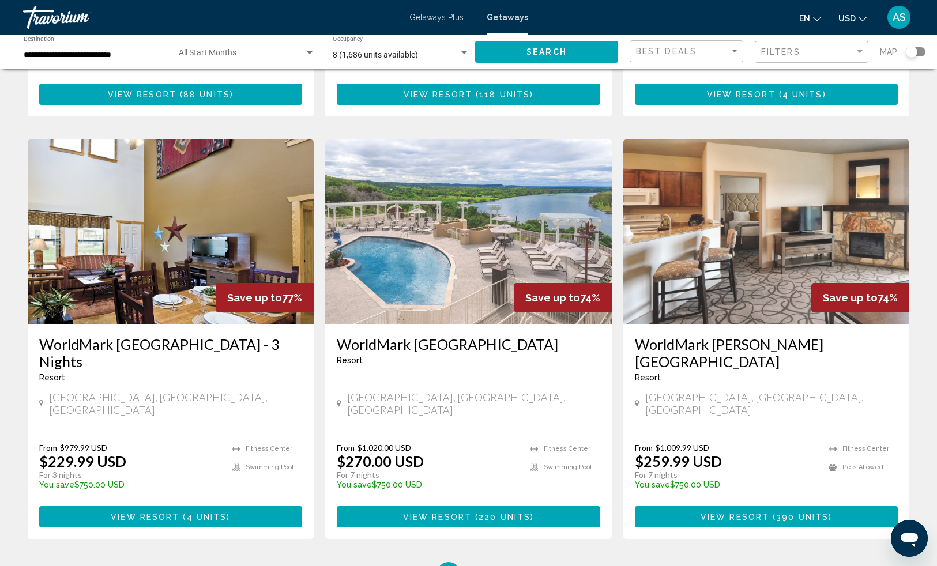
scroll to position [1253, 0]
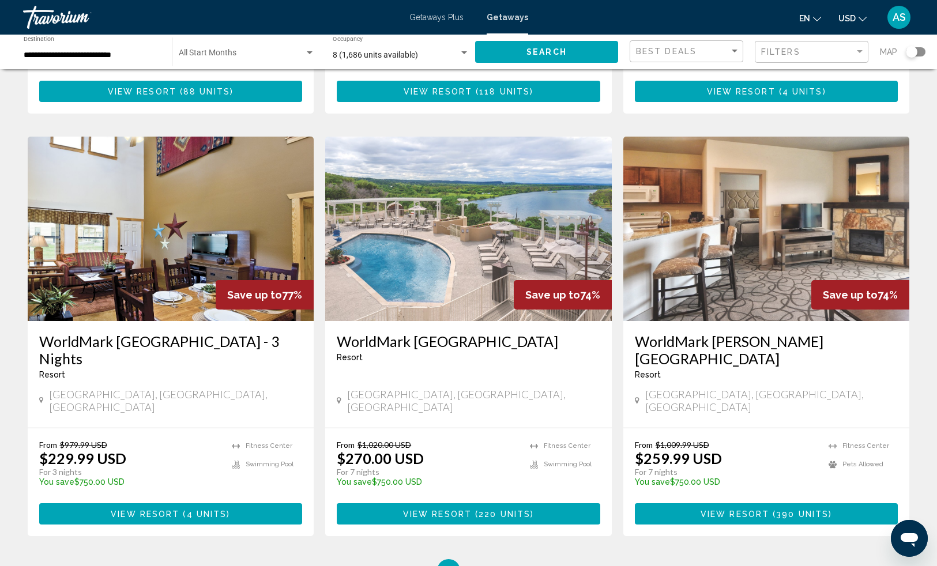
click at [444, 510] on span "View Resort" at bounding box center [437, 514] width 69 height 9
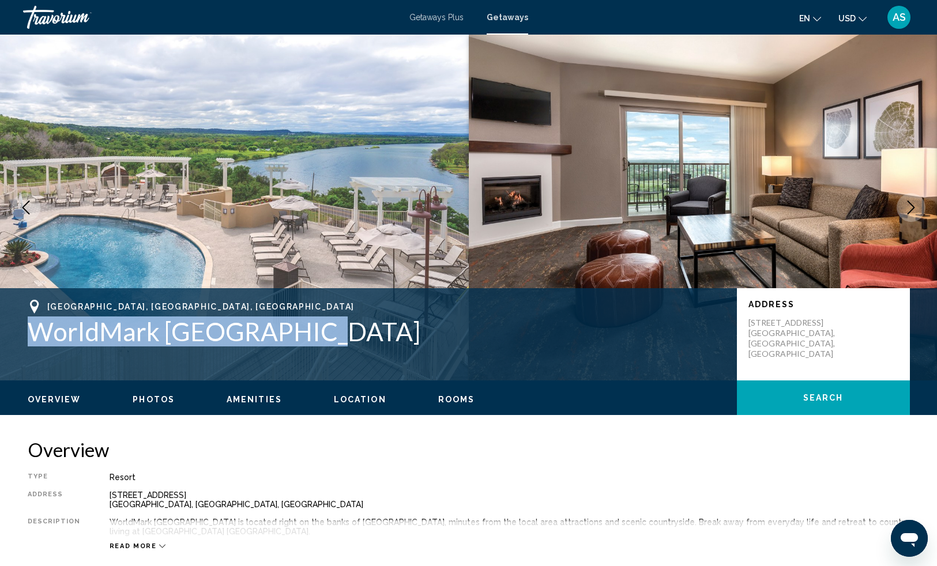
drag, startPoint x: 243, startPoint y: 330, endPoint x: 17, endPoint y: 328, distance: 226.0
click at [17, 328] on div "[GEOGRAPHIC_DATA], [GEOGRAPHIC_DATA], [GEOGRAPHIC_DATA] WorldMark [GEOGRAPHIC_D…" at bounding box center [469, 334] width 928 height 69
copy h1 "WorldMark [GEOGRAPHIC_DATA]"
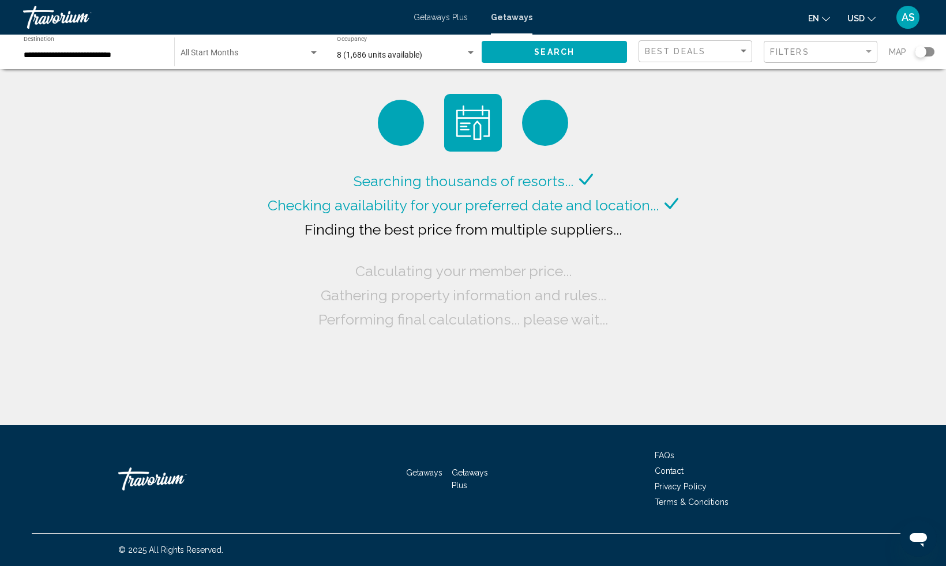
click at [473, 52] on div "Search widget" at bounding box center [470, 52] width 10 height 9
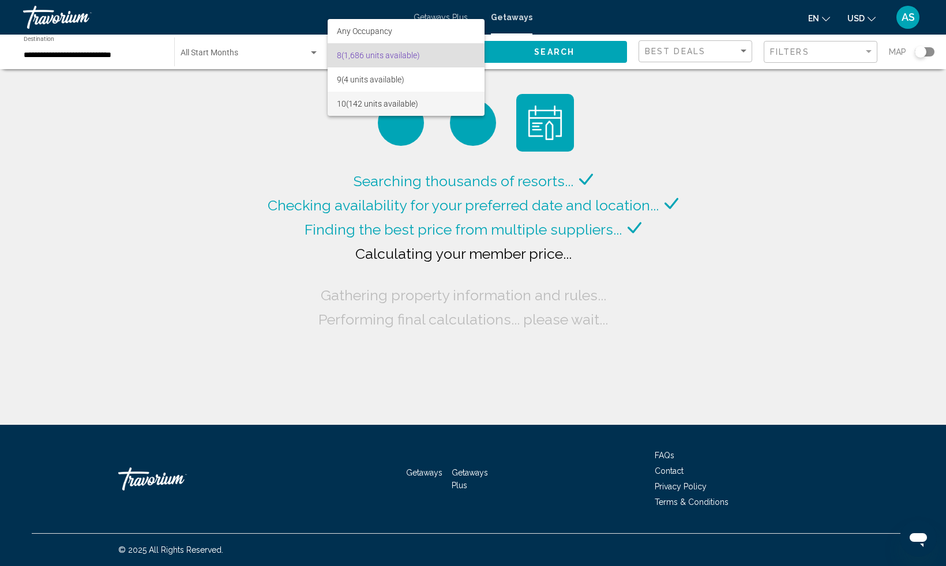
click at [439, 99] on span "10 (142 units available)" at bounding box center [406, 104] width 139 height 24
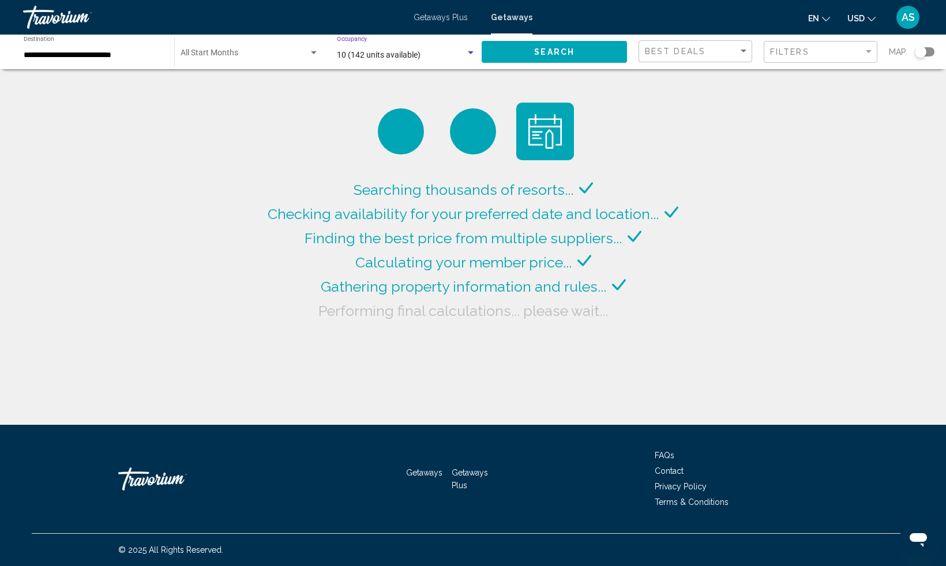
click at [544, 49] on span "Search" at bounding box center [554, 52] width 40 height 9
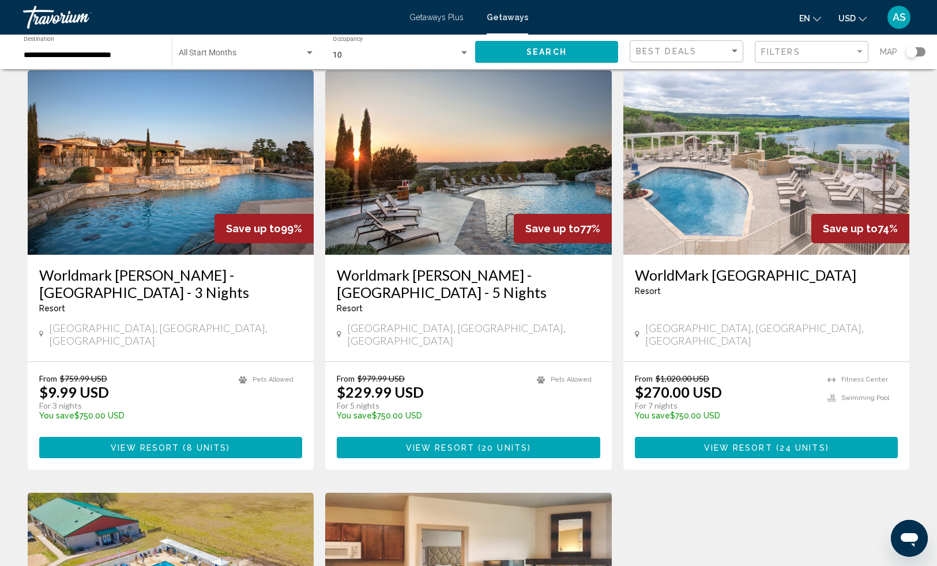
scroll to position [55, 0]
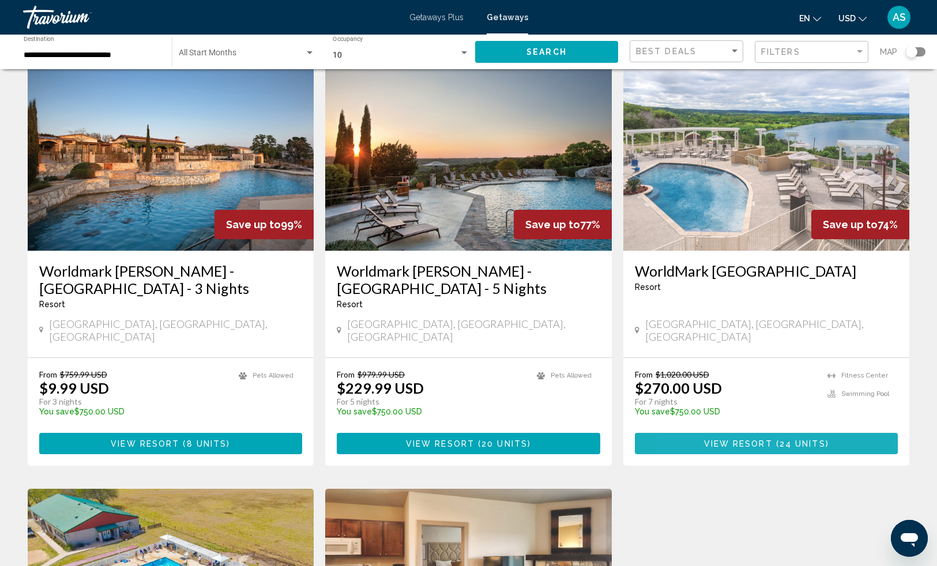
click at [704, 433] on button "View Resort ( 24 units )" at bounding box center [767, 443] width 264 height 21
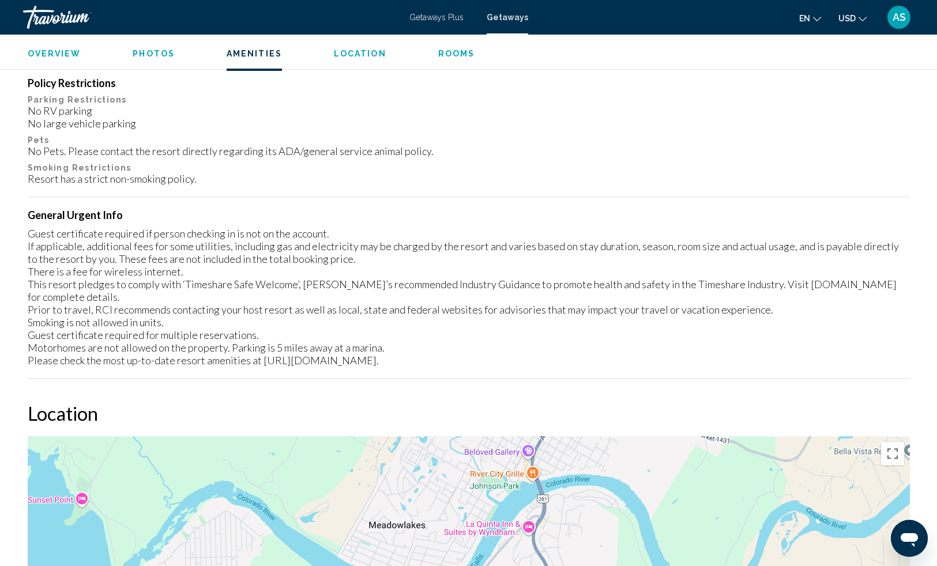
scroll to position [916, 0]
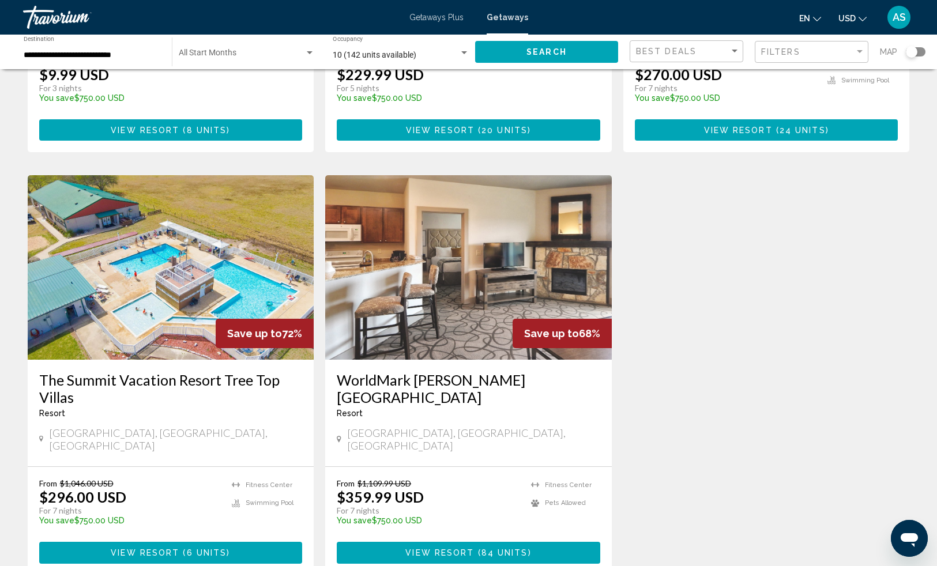
scroll to position [382, 0]
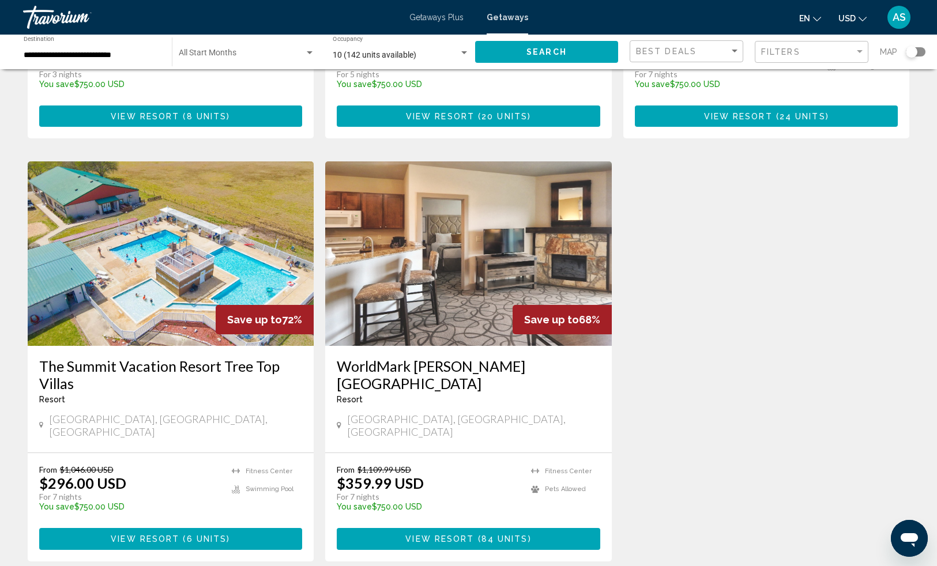
click at [450, 535] on span "View Resort" at bounding box center [439, 539] width 69 height 9
